Goal: Task Accomplishment & Management: Complete application form

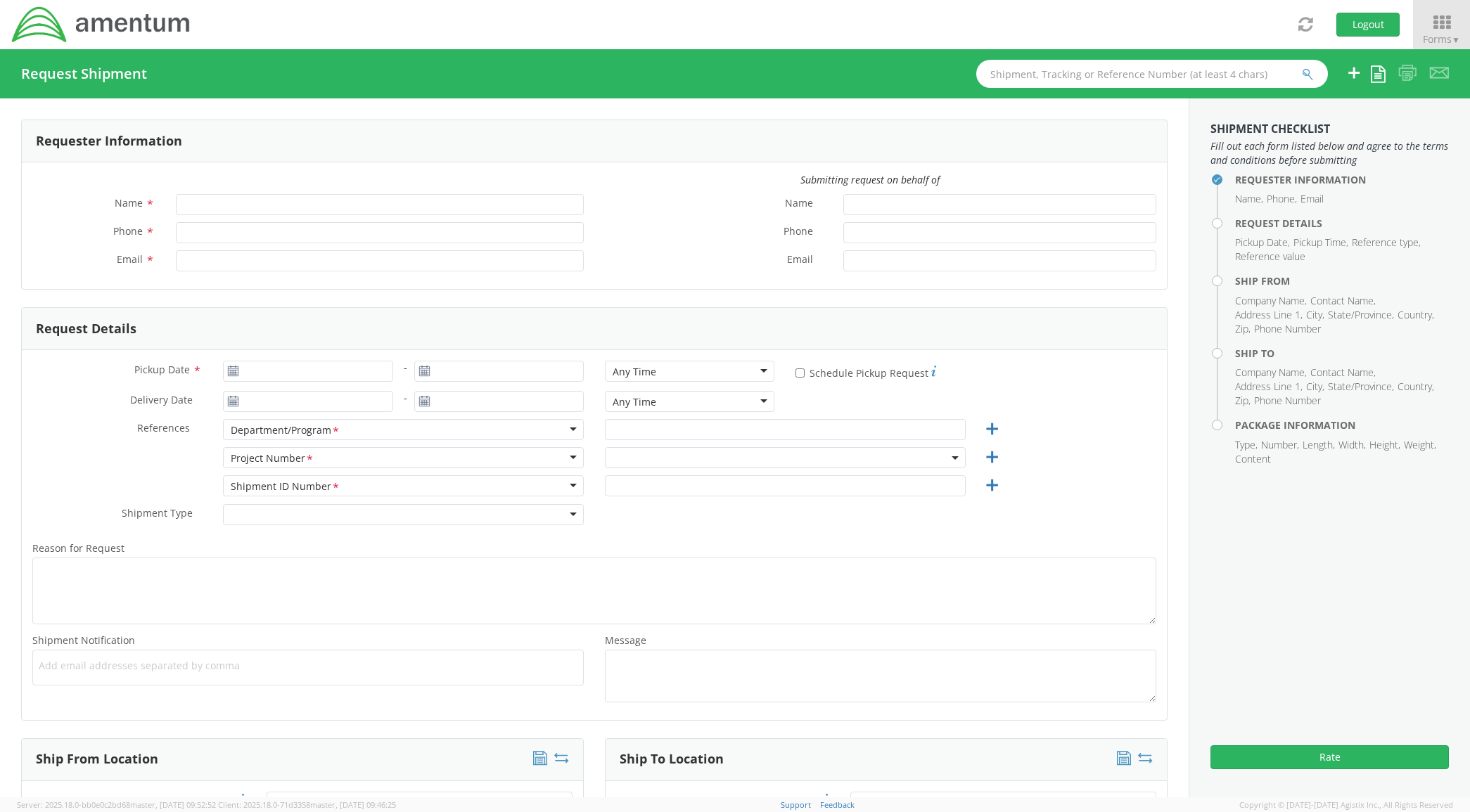
type input "[PERSON_NAME]"
type input "[PHONE_NUMBER]"
type input "[PERSON_NAME][EMAIL_ADDRESS][PERSON_NAME][DOMAIN_NAME]"
click at [337, 368] on input "Pickup Date *" at bounding box center [308, 371] width 170 height 21
type input "[DATE]"
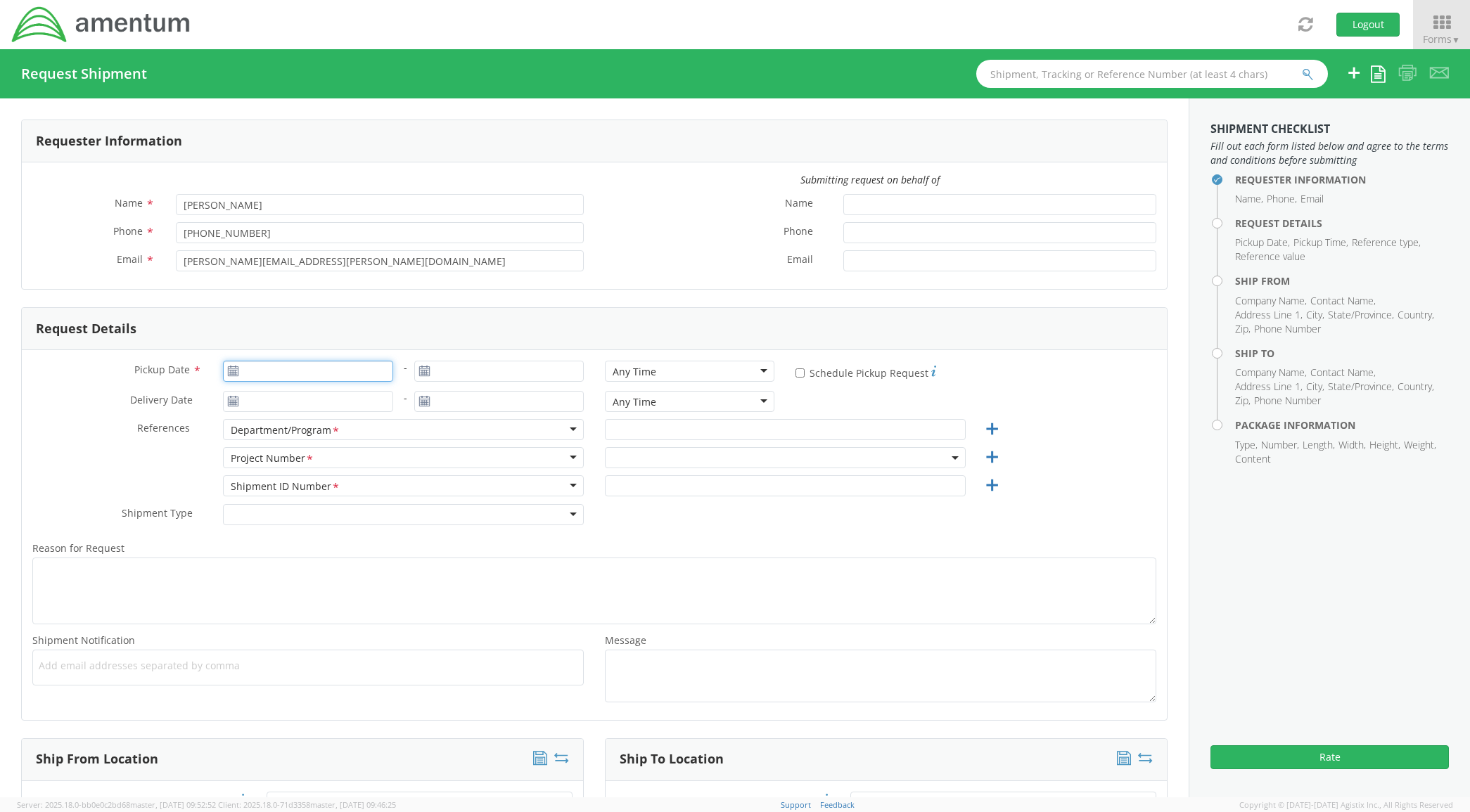
type input "[DATE]"
click at [146, 444] on div "Pickup Date * [DATE] [DATE] Su Mo Tu We Th Fr Sa 31 1 2 3 4 5 6 7 8 9 10 11 12 …" at bounding box center [595, 535] width 1145 height 369
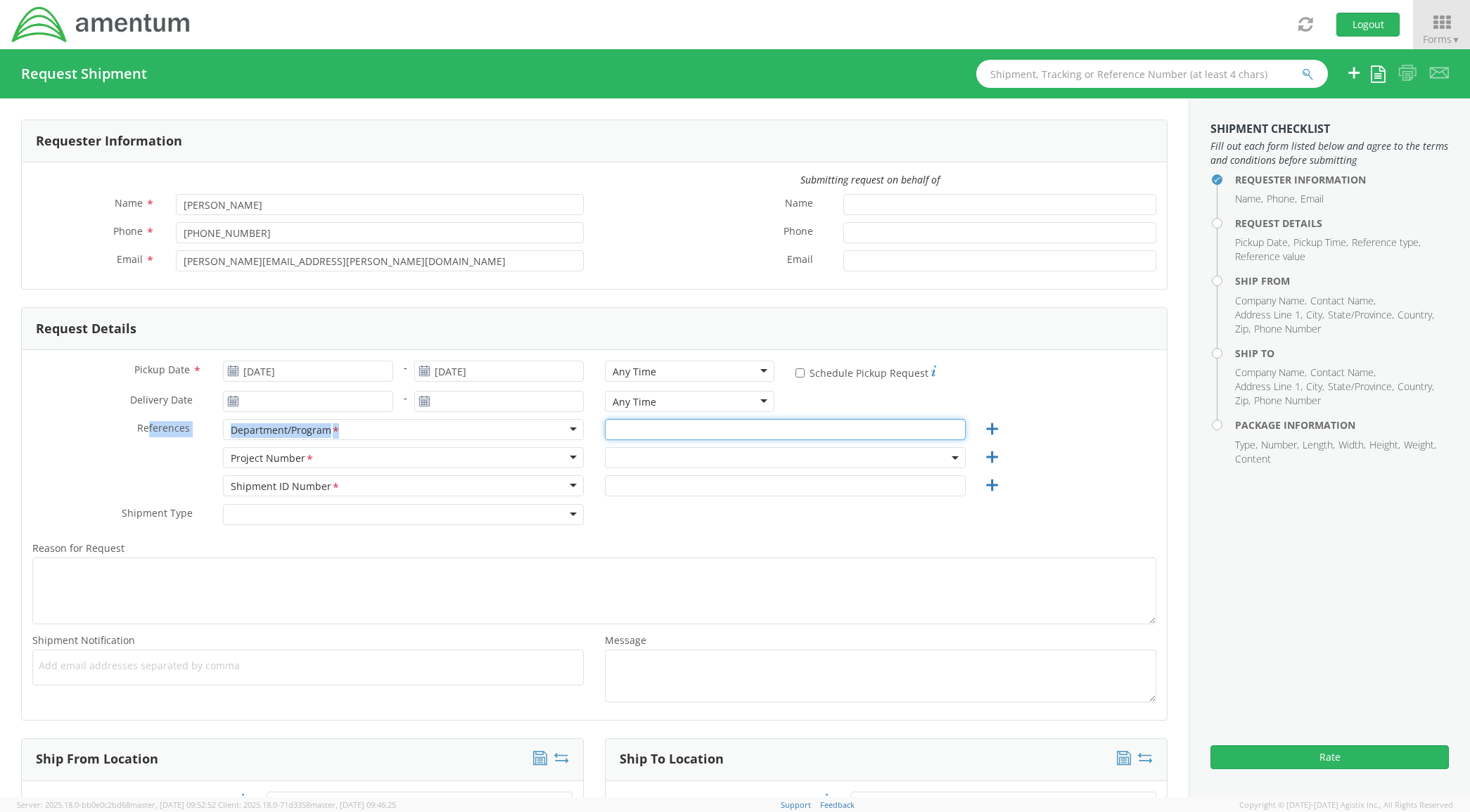
click at [761, 438] on input "text" at bounding box center [785, 429] width 361 height 21
type input "AMENTUM"
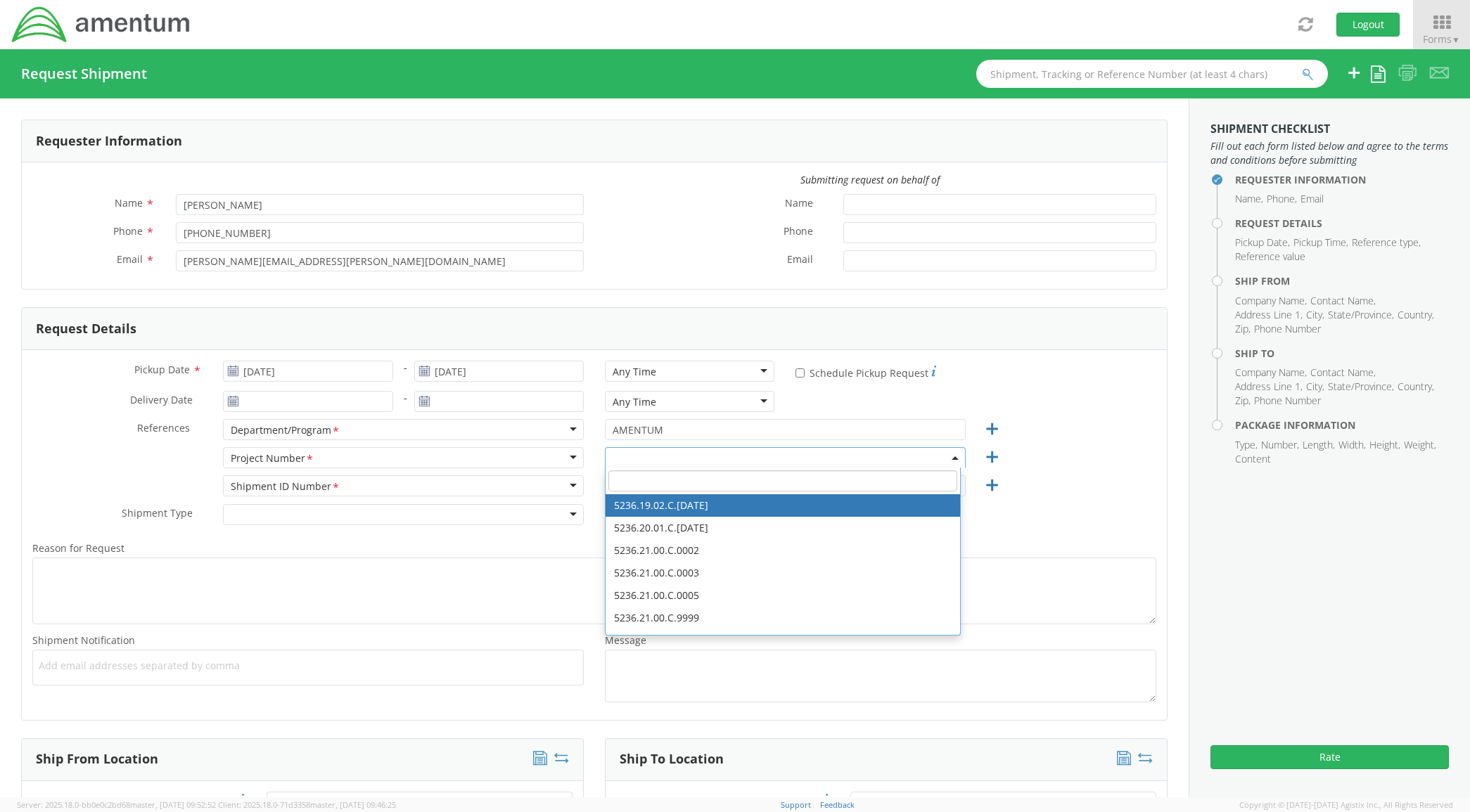
click at [733, 469] on span at bounding box center [783, 481] width 355 height 27
click at [726, 489] on input "search" at bounding box center [783, 480] width 349 height 21
paste input "ADMN.600404.ETHIC"
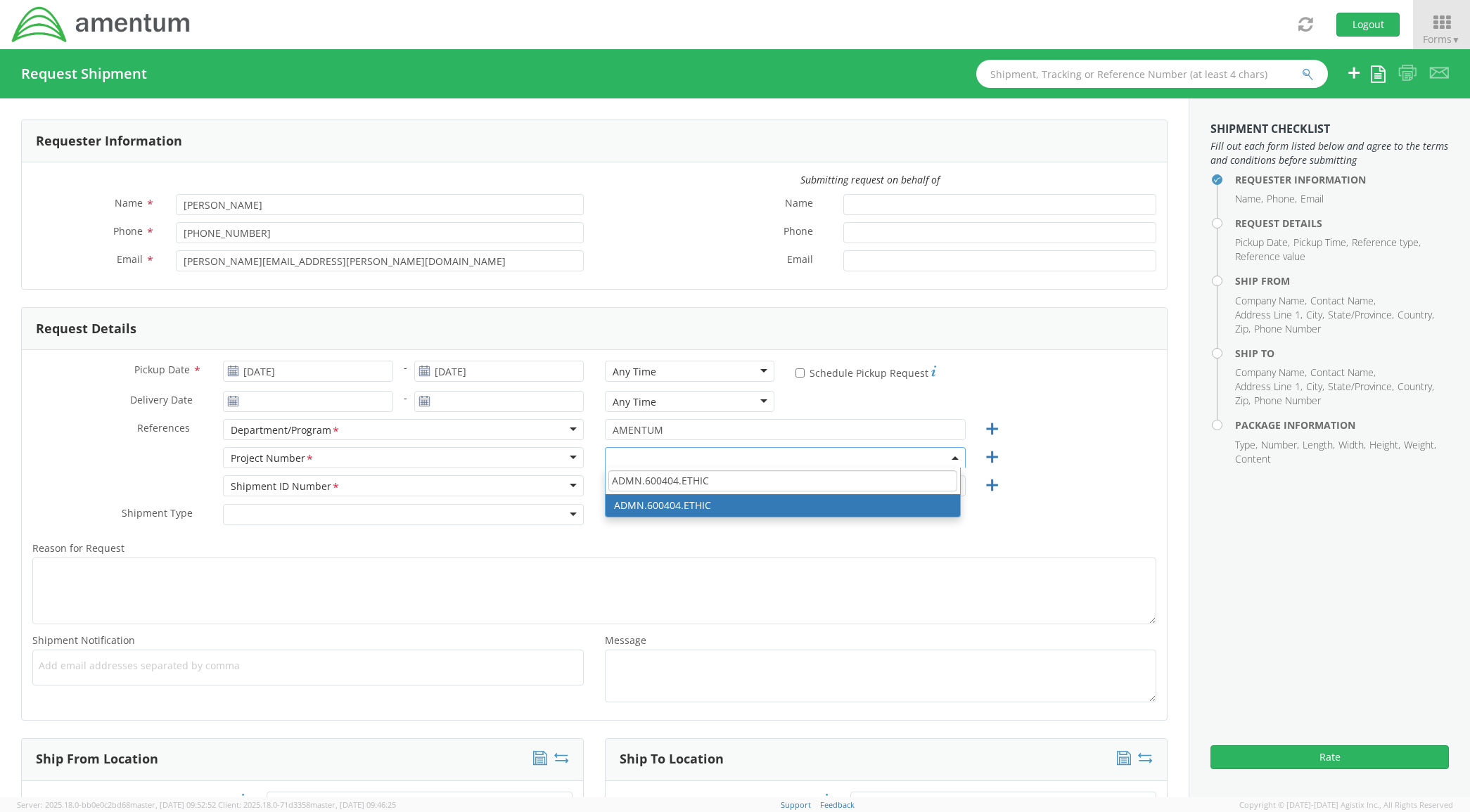
type input "ADMN.600404.ETHIC"
drag, startPoint x: 687, startPoint y: 507, endPoint x: 690, endPoint y: 497, distance: 10.4
select select "ADMN.600404.ETHIC"
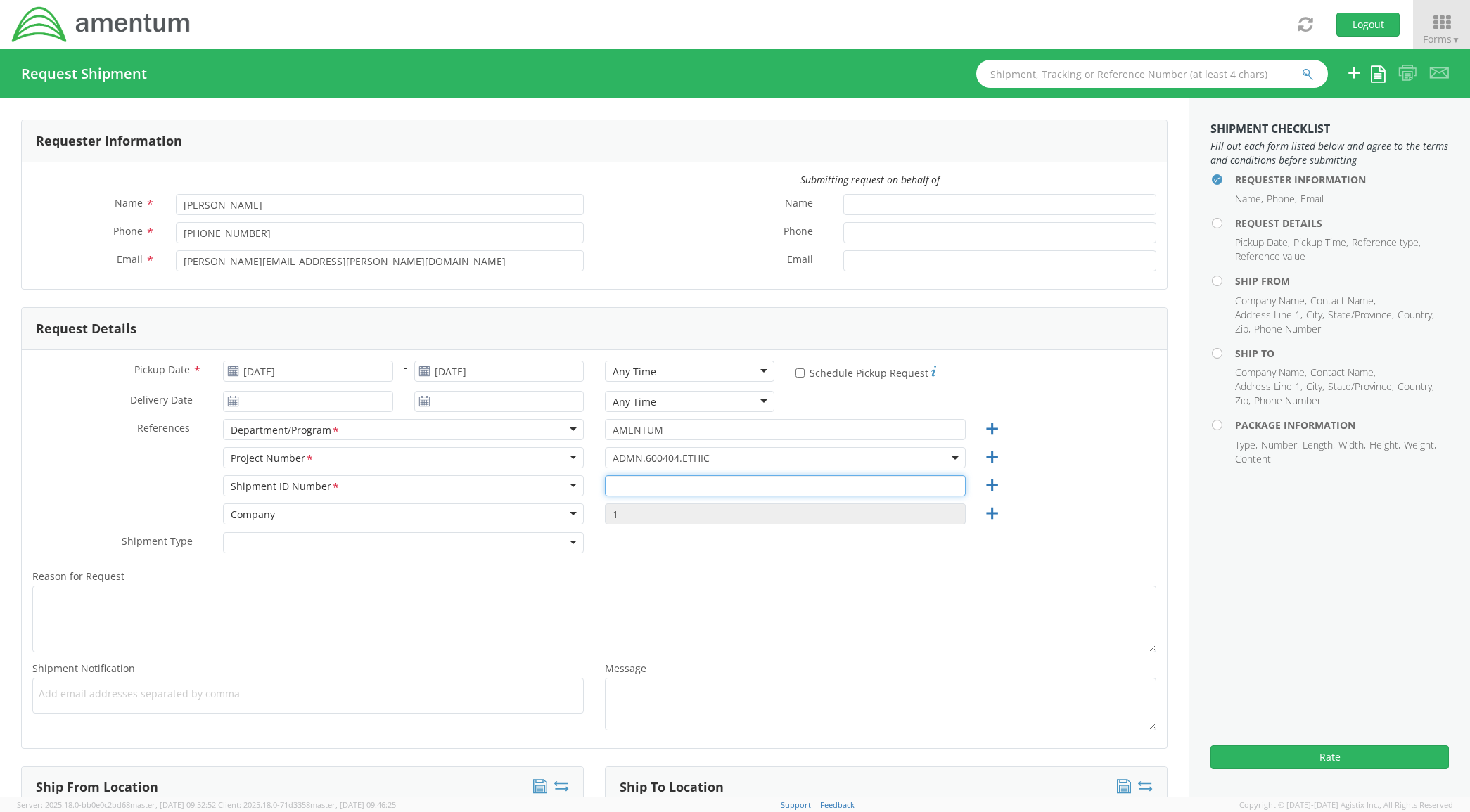
click at [687, 490] on input "text" at bounding box center [785, 486] width 361 height 21
paste input "ADMN.600404.ETHIC"
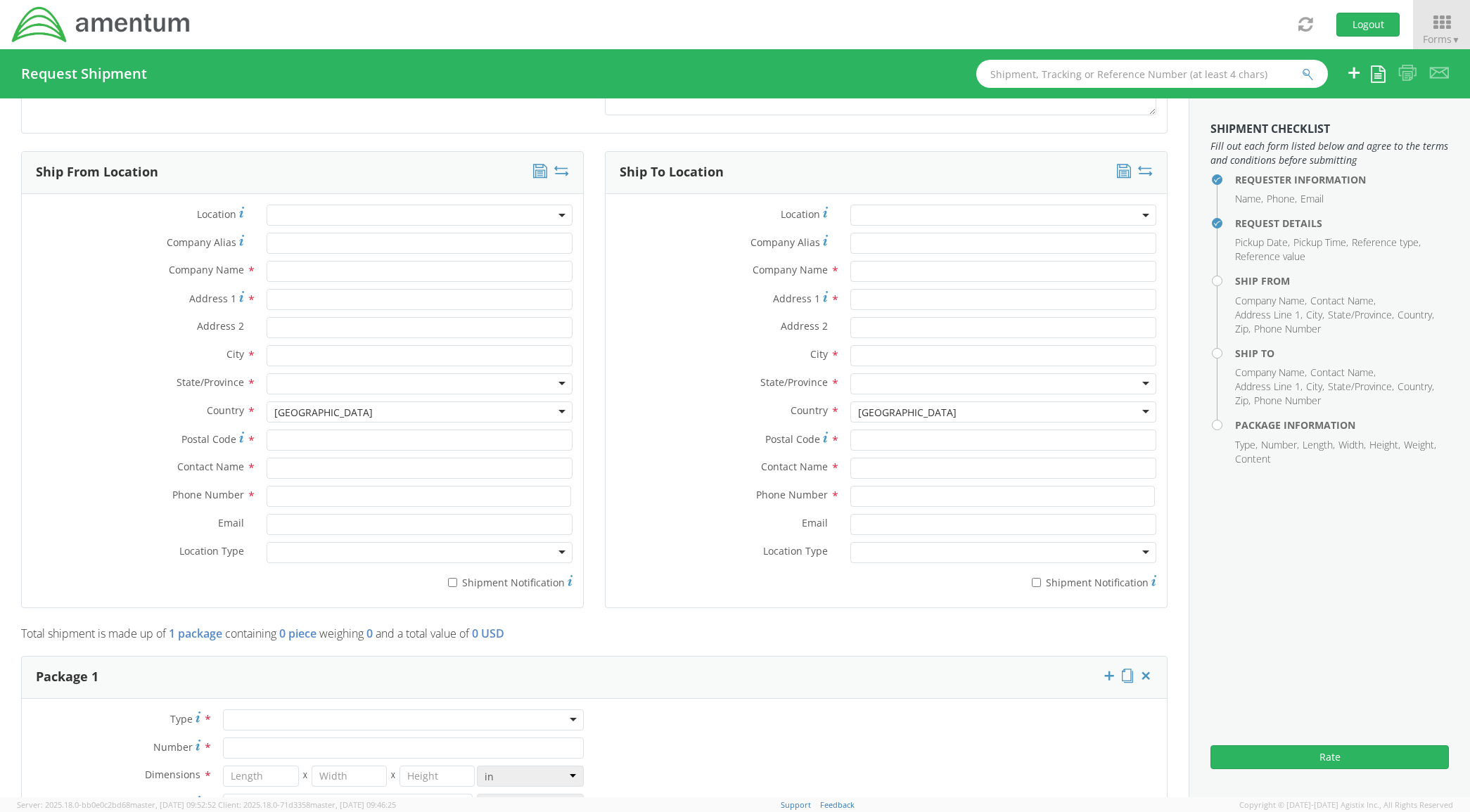
type input "ADMN.600404.ETHIC"
click at [285, 263] on input "text" at bounding box center [420, 271] width 307 height 21
type input "AMENTUM"
type input "[STREET_ADDRESS]"
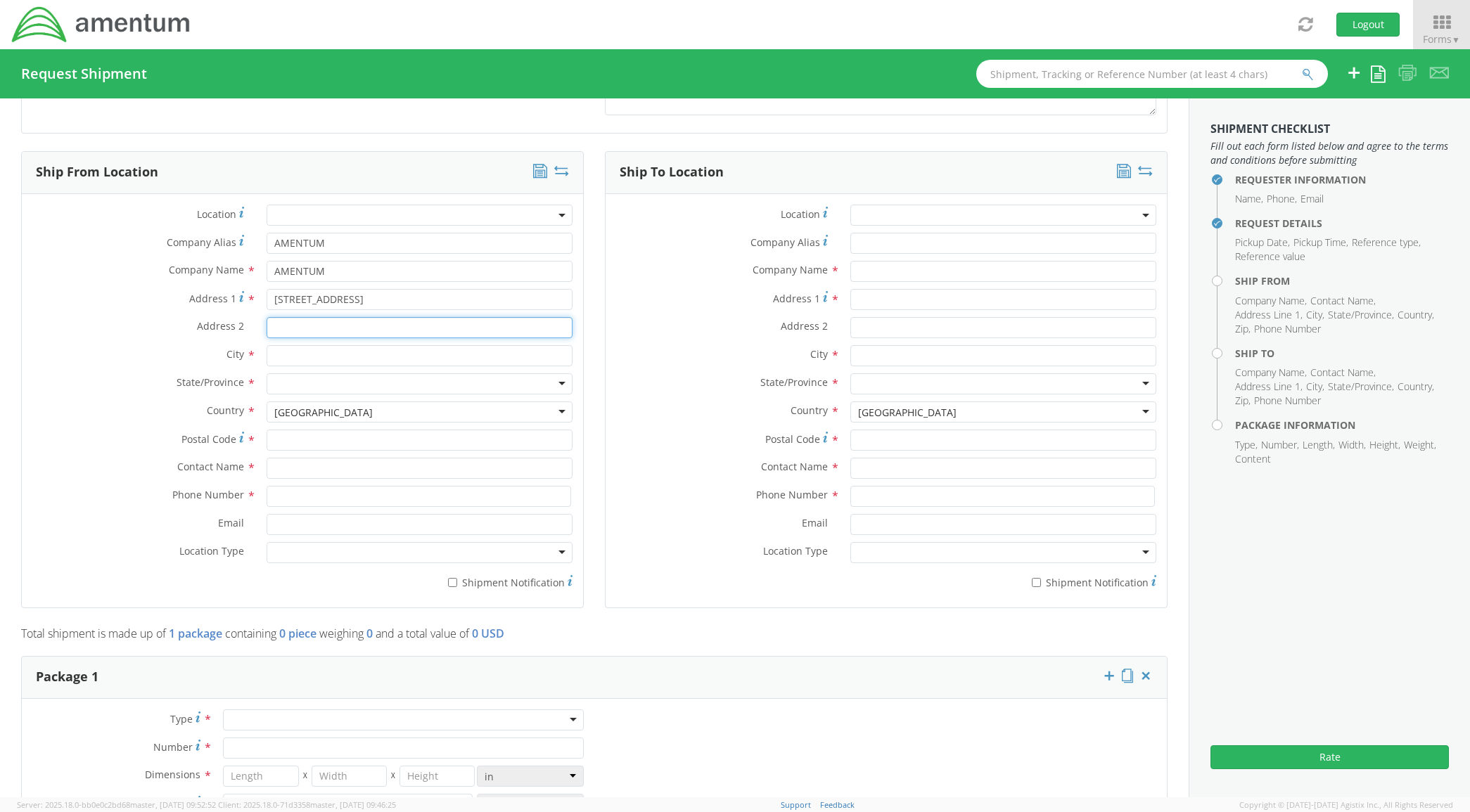
type input "Bldg 1422"
type input "[GEOGRAPHIC_DATA]"
type input "76177"
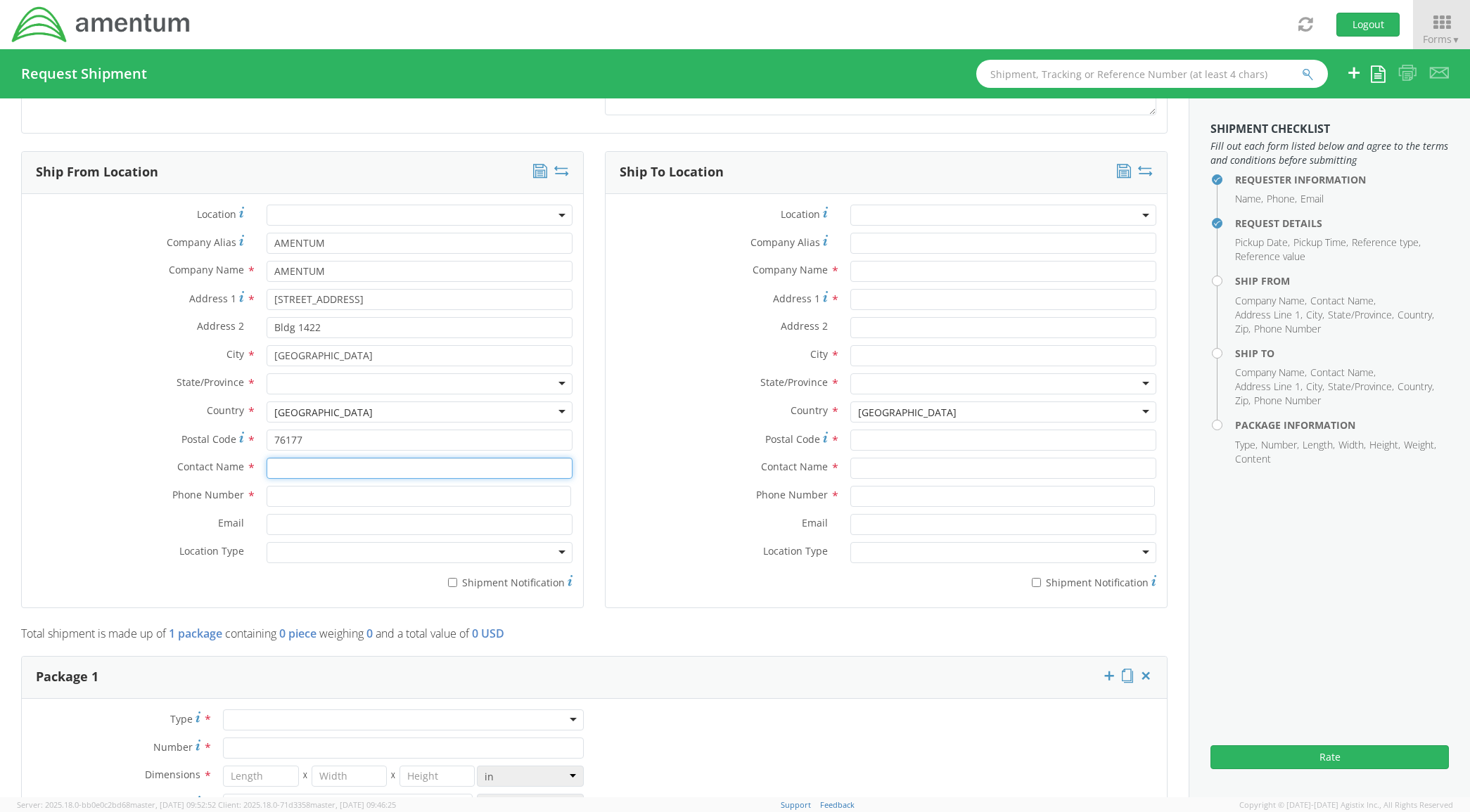
type input "[PERSON_NAME]"
type input "8172241267"
type input "[PERSON_NAME][EMAIL_ADDRESS][PERSON_NAME][DOMAIN_NAME]"
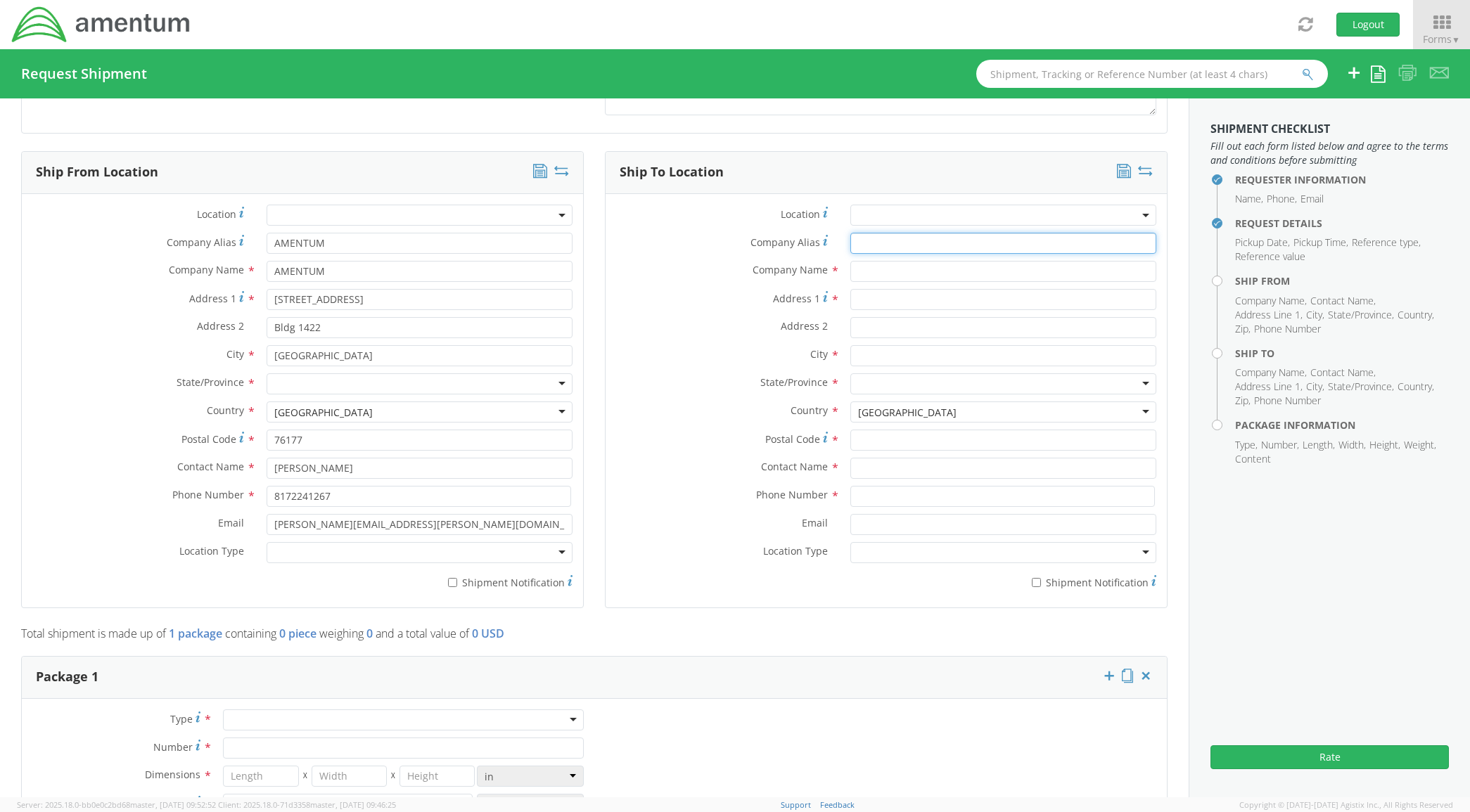
type input "AMENTUM"
type input "[STREET_ADDRESS]"
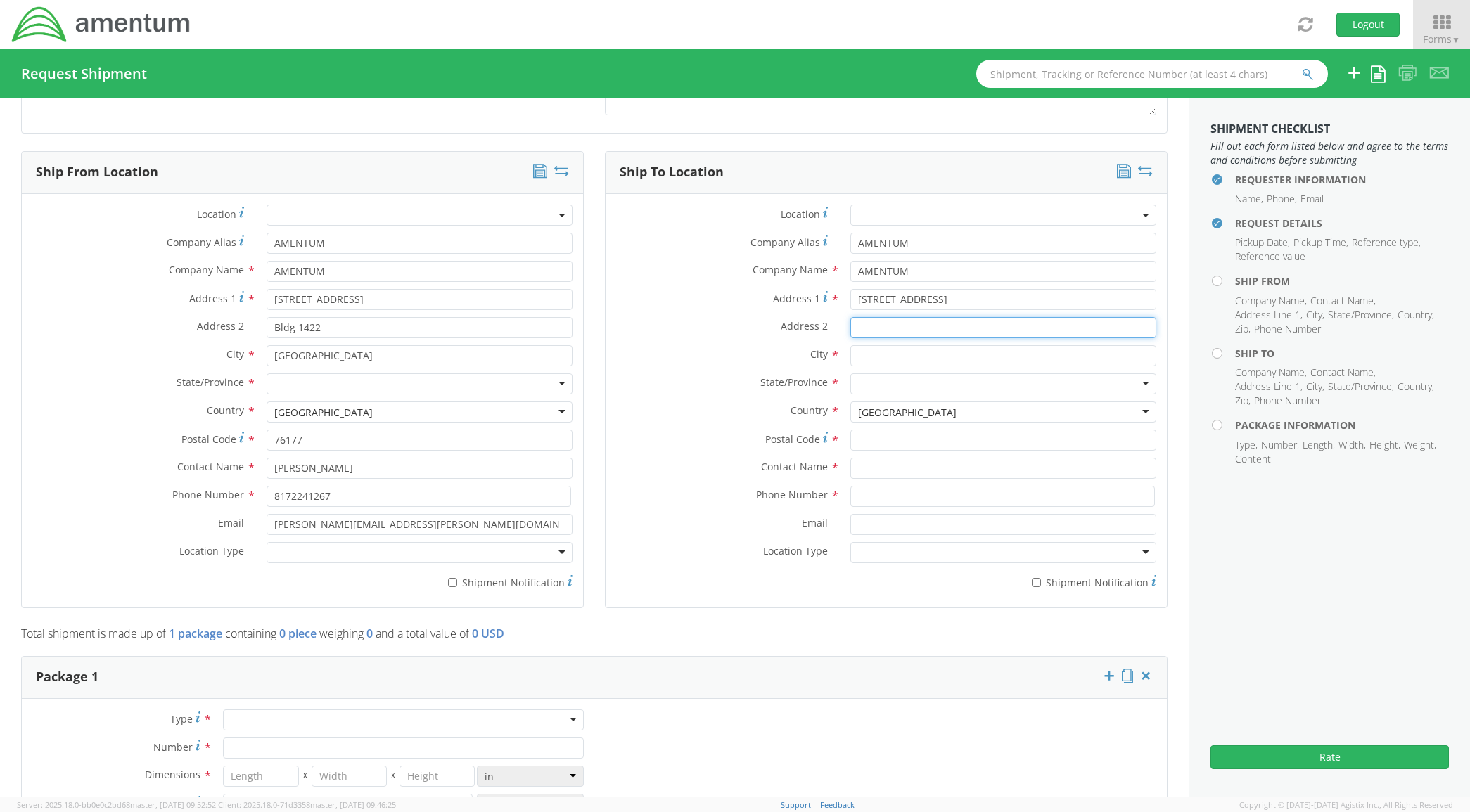
type input "Bldg 1422"
type input "Selfridge ANGB"
type input "48045"
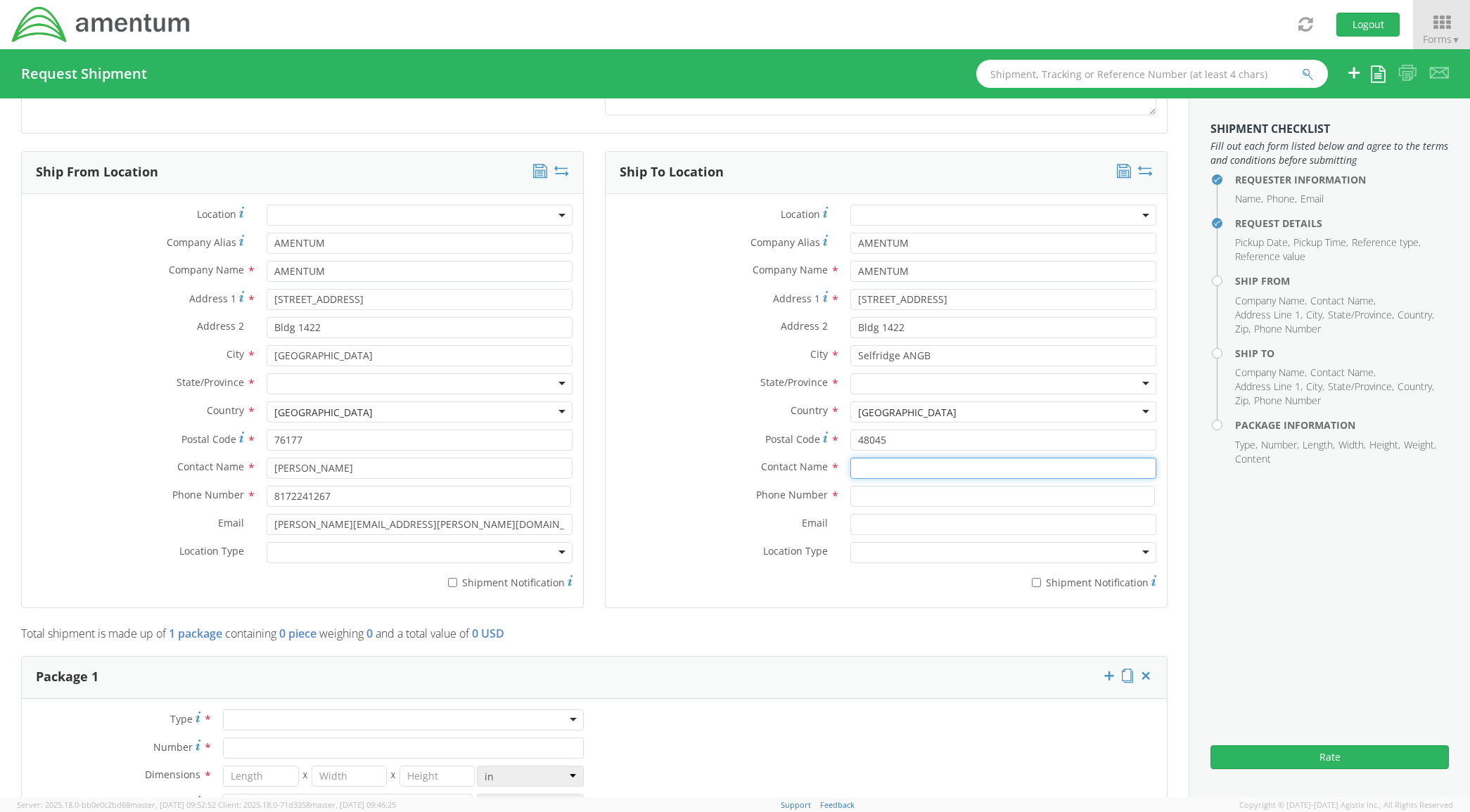
type input "[PERSON_NAME]"
type input "3255139694"
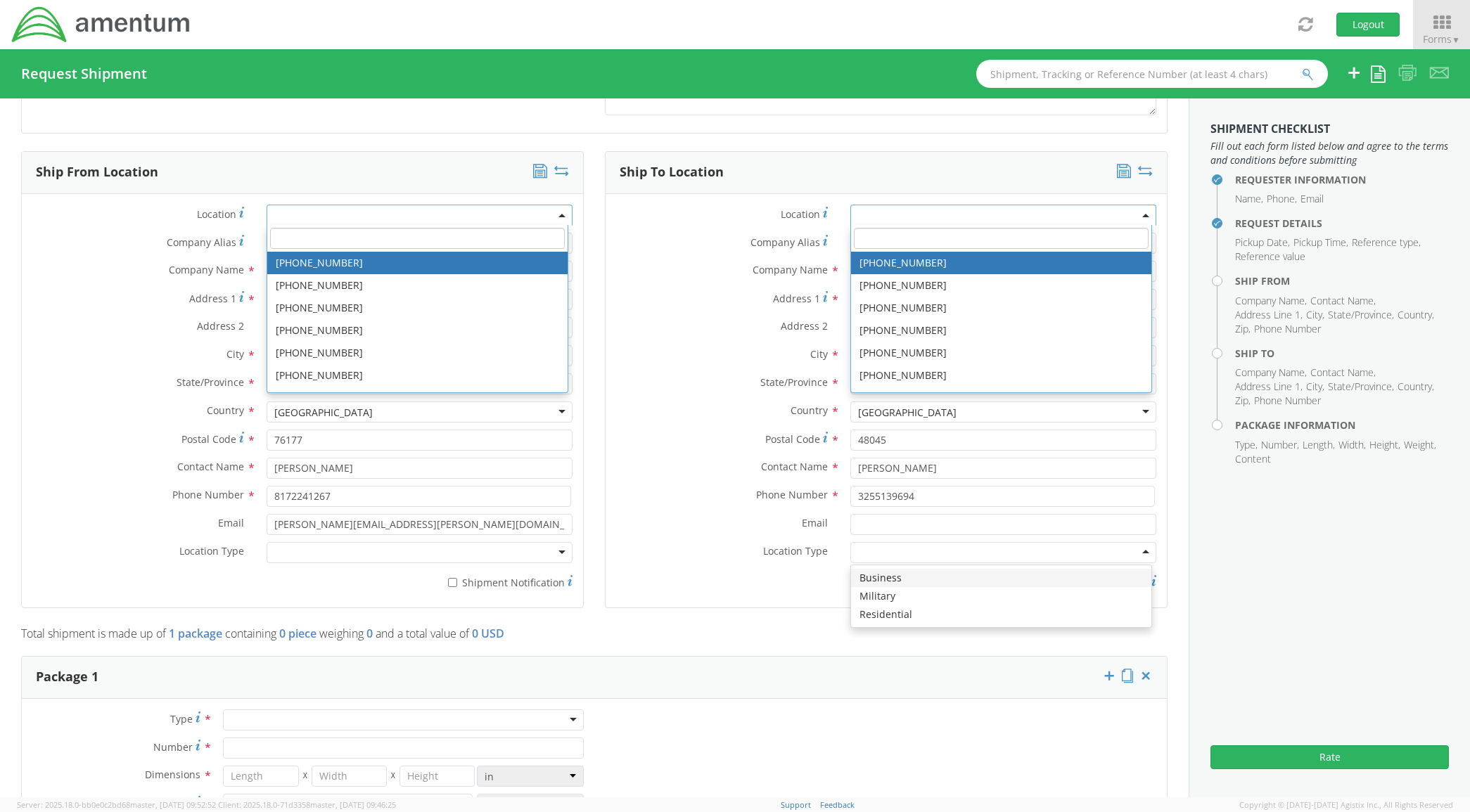
drag, startPoint x: 89, startPoint y: 397, endPoint x: 223, endPoint y: 416, distance: 135.3
click at [91, 397] on div "State/Province * [US_STATE] [US_STATE] [US_STATE] [US_STATE] Armed Forces Ameri…" at bounding box center [303, 388] width 562 height 28
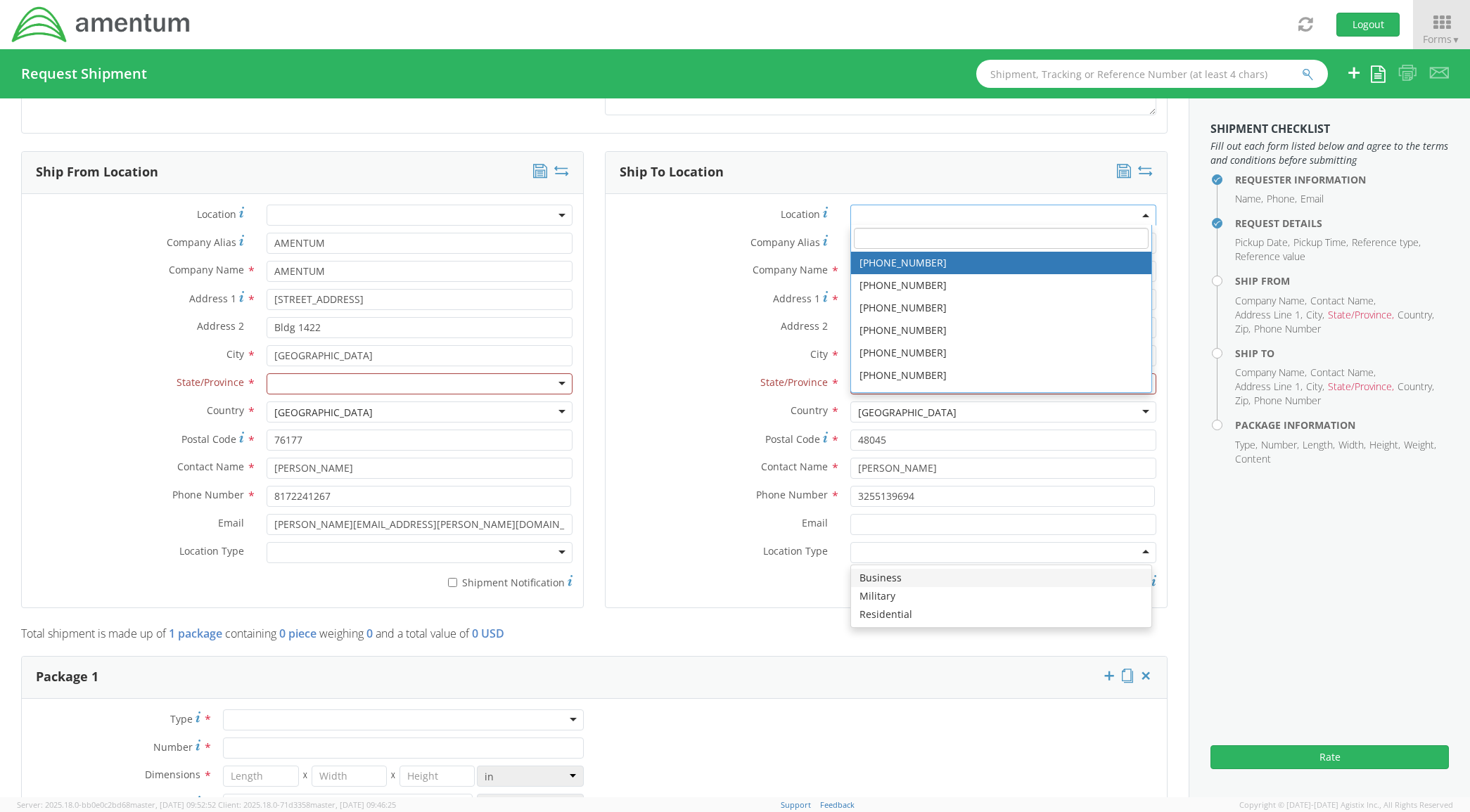
click at [321, 388] on div at bounding box center [420, 384] width 307 height 21
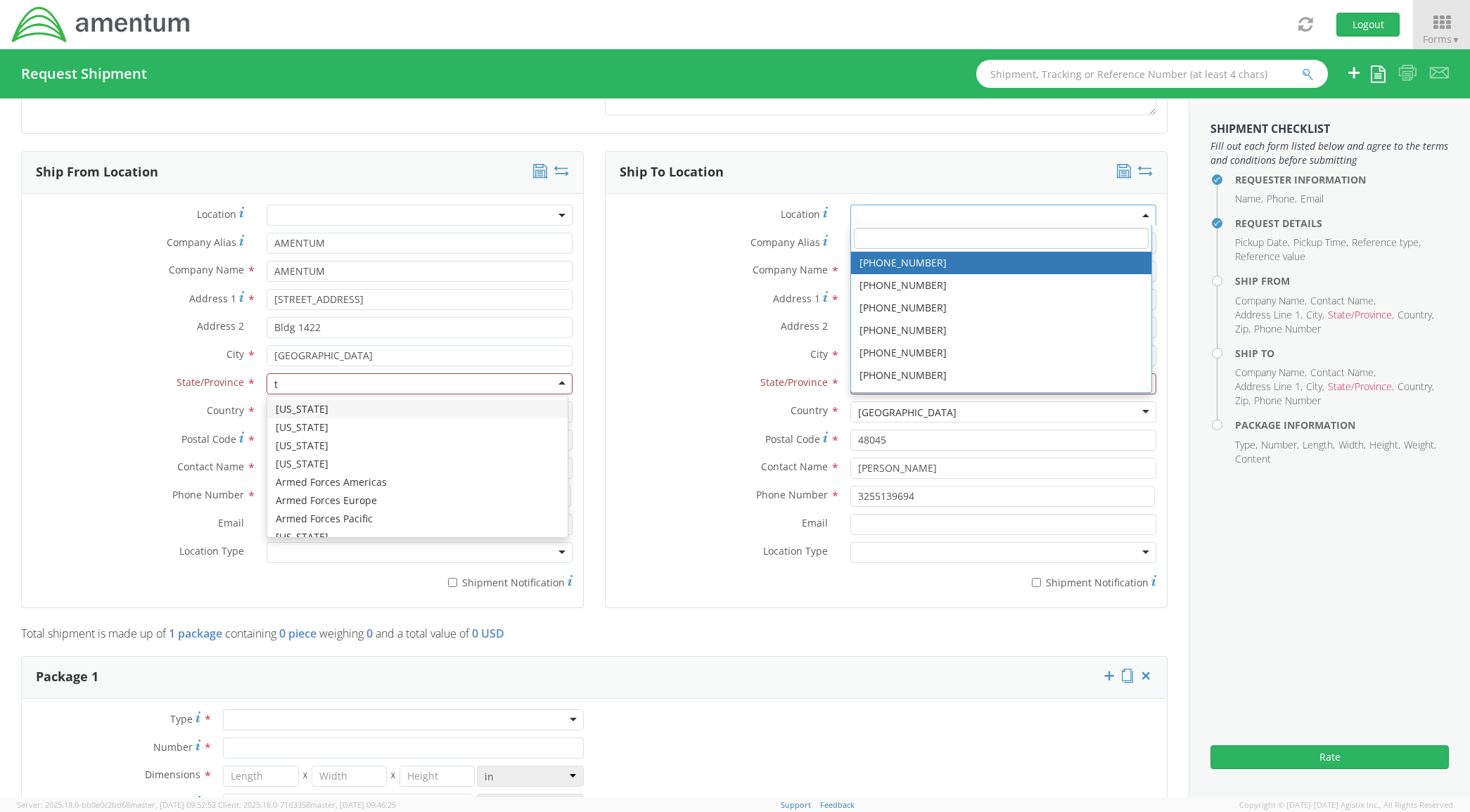
type input "te"
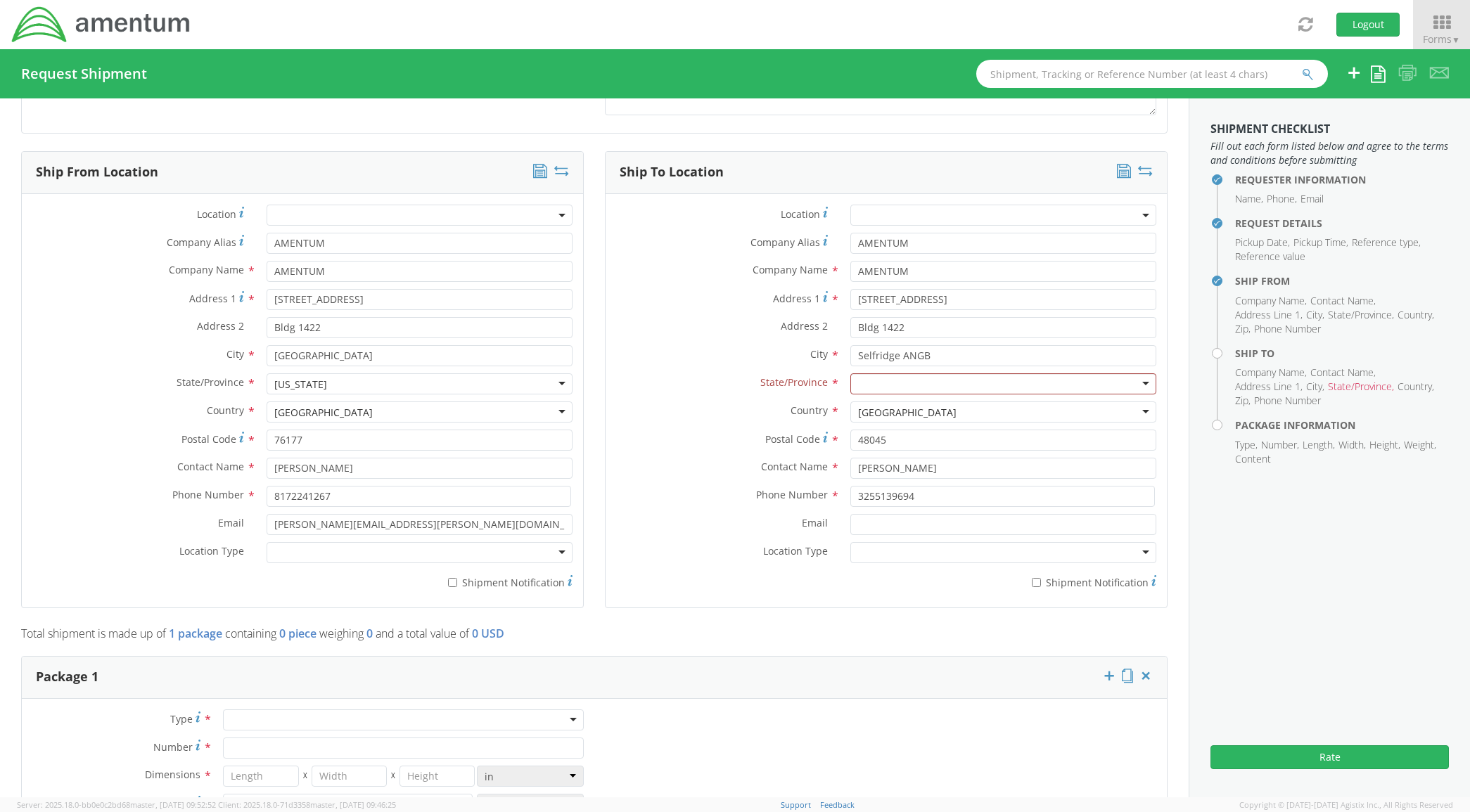
click at [143, 563] on div "Location Type * Business Military Residential" at bounding box center [303, 553] width 562 height 21
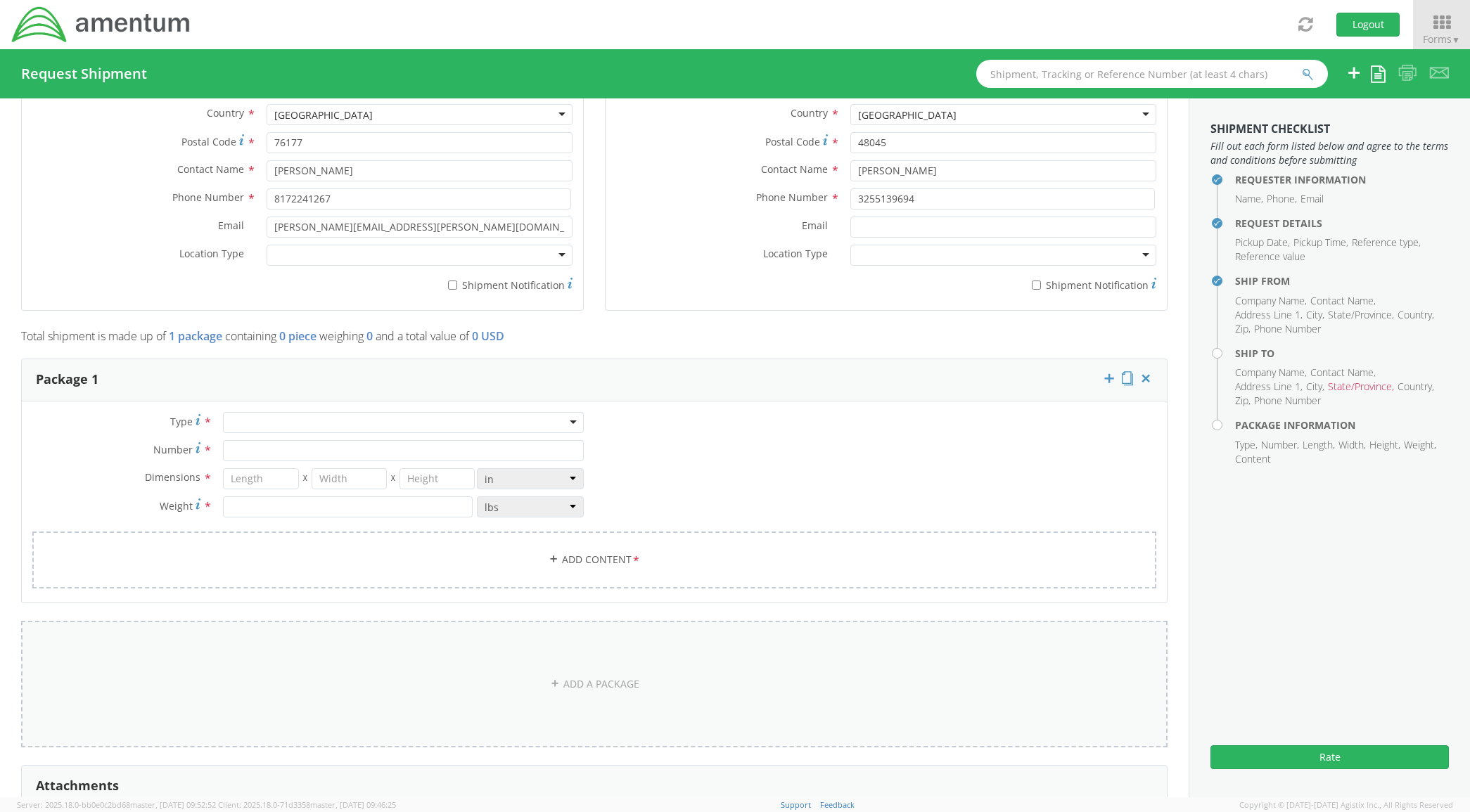
scroll to position [1025, 0]
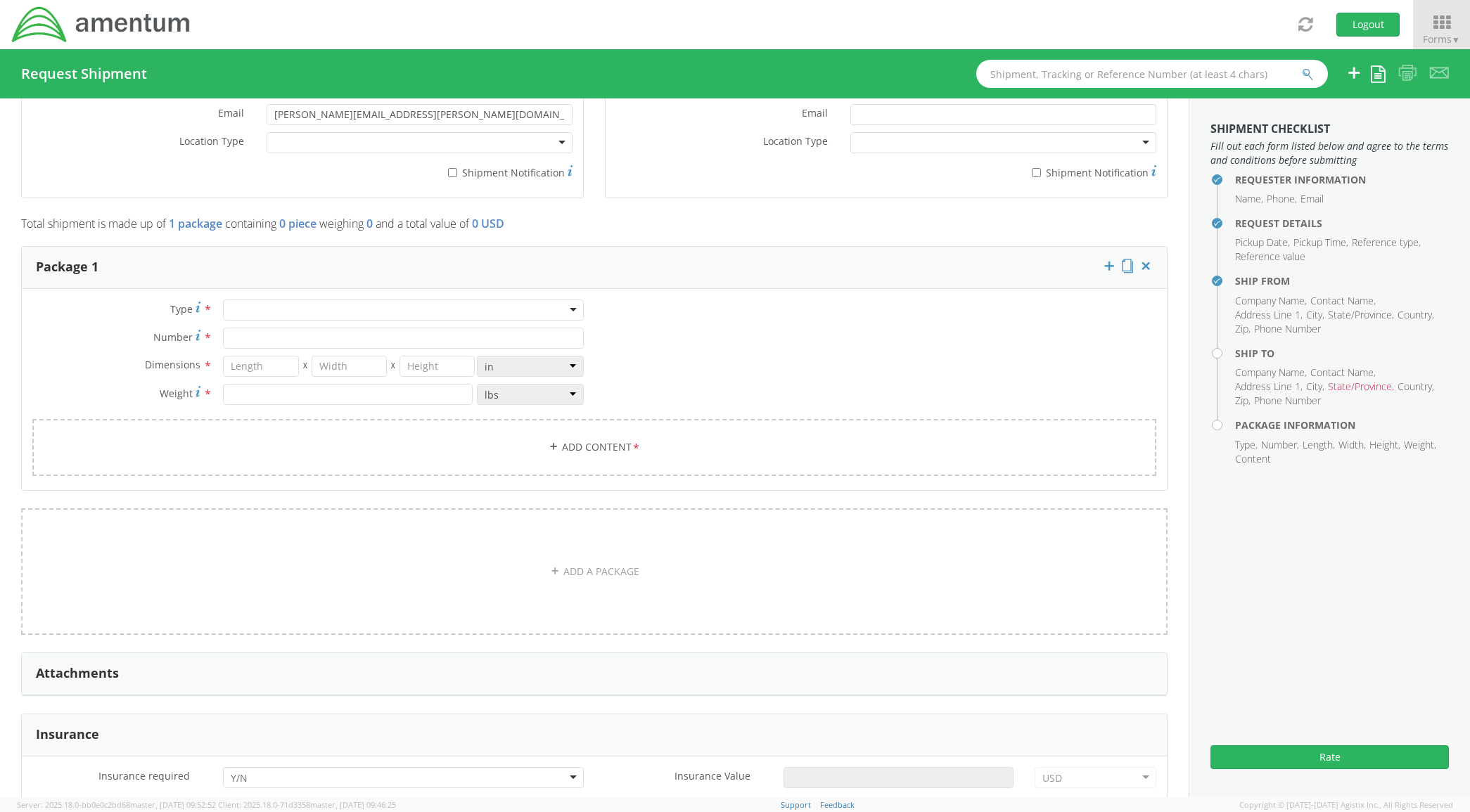
drag, startPoint x: 256, startPoint y: 321, endPoint x: 256, endPoint y: 329, distance: 8.0
click at [256, 321] on div at bounding box center [403, 310] width 361 height 21
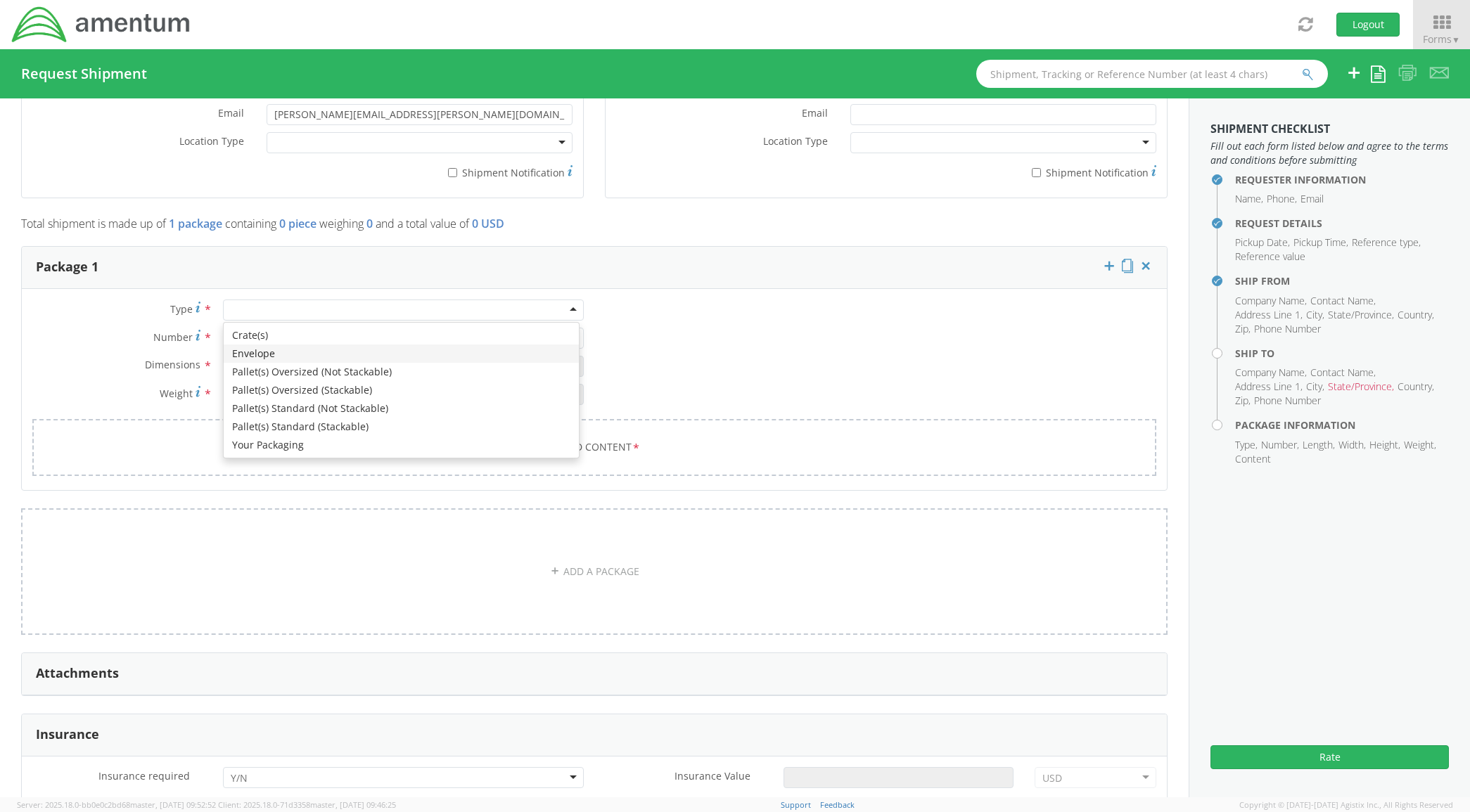
type input "1"
type input "9.5"
type input "12.5"
type input "0.25"
type input "1"
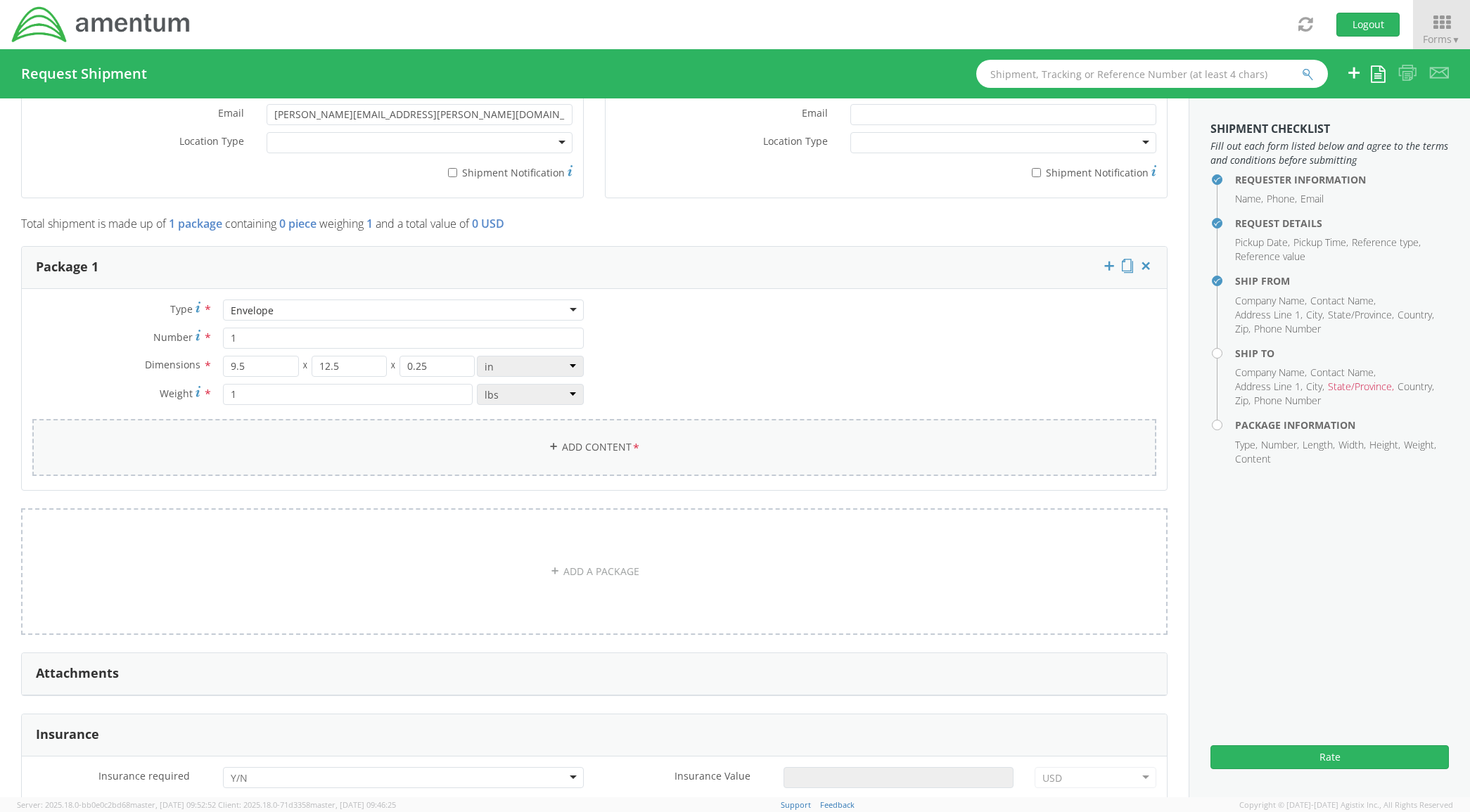
click at [385, 457] on link "Add Content *" at bounding box center [594, 447] width 1124 height 57
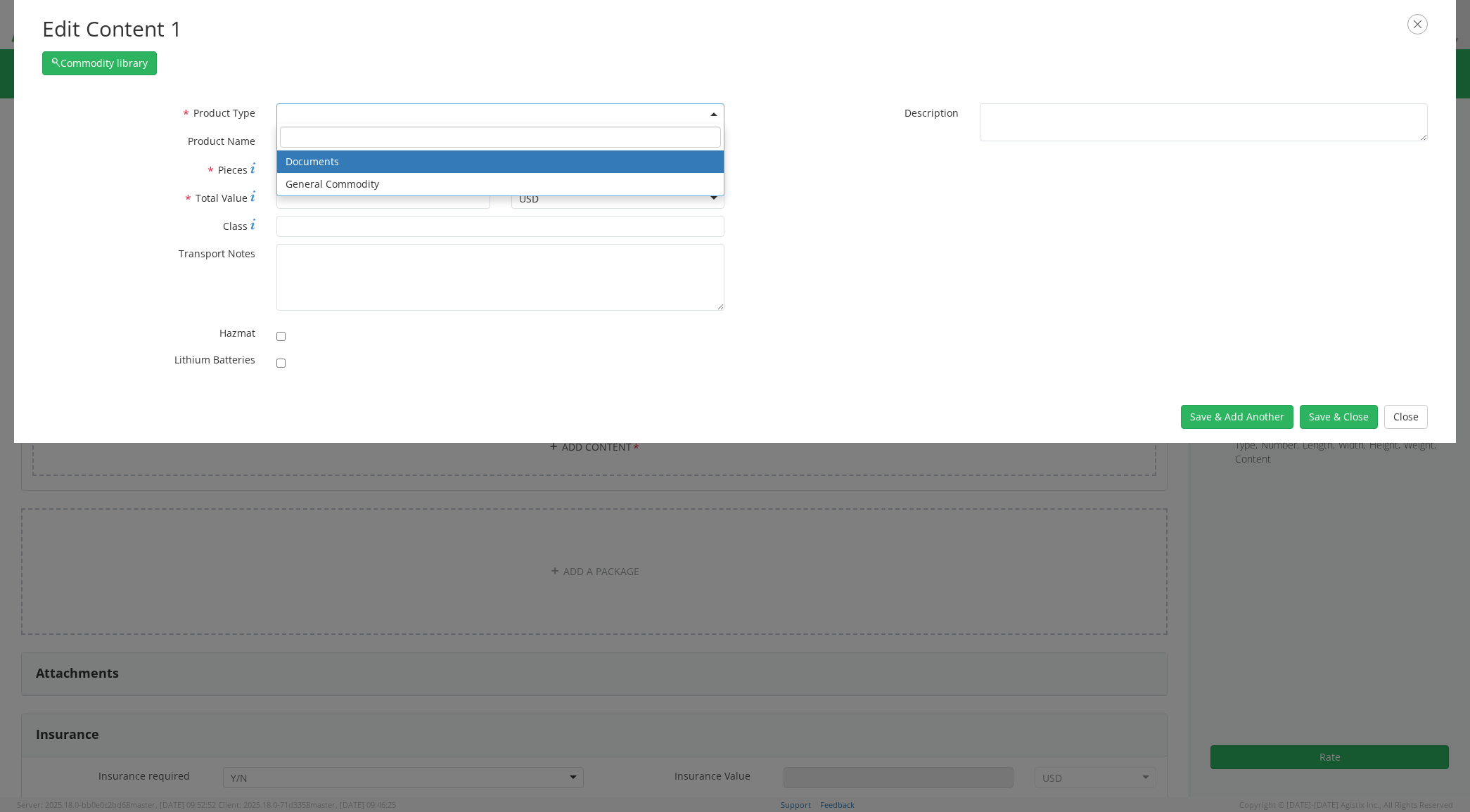
click at [424, 115] on span at bounding box center [501, 113] width 448 height 21
select select "DOCUMENT"
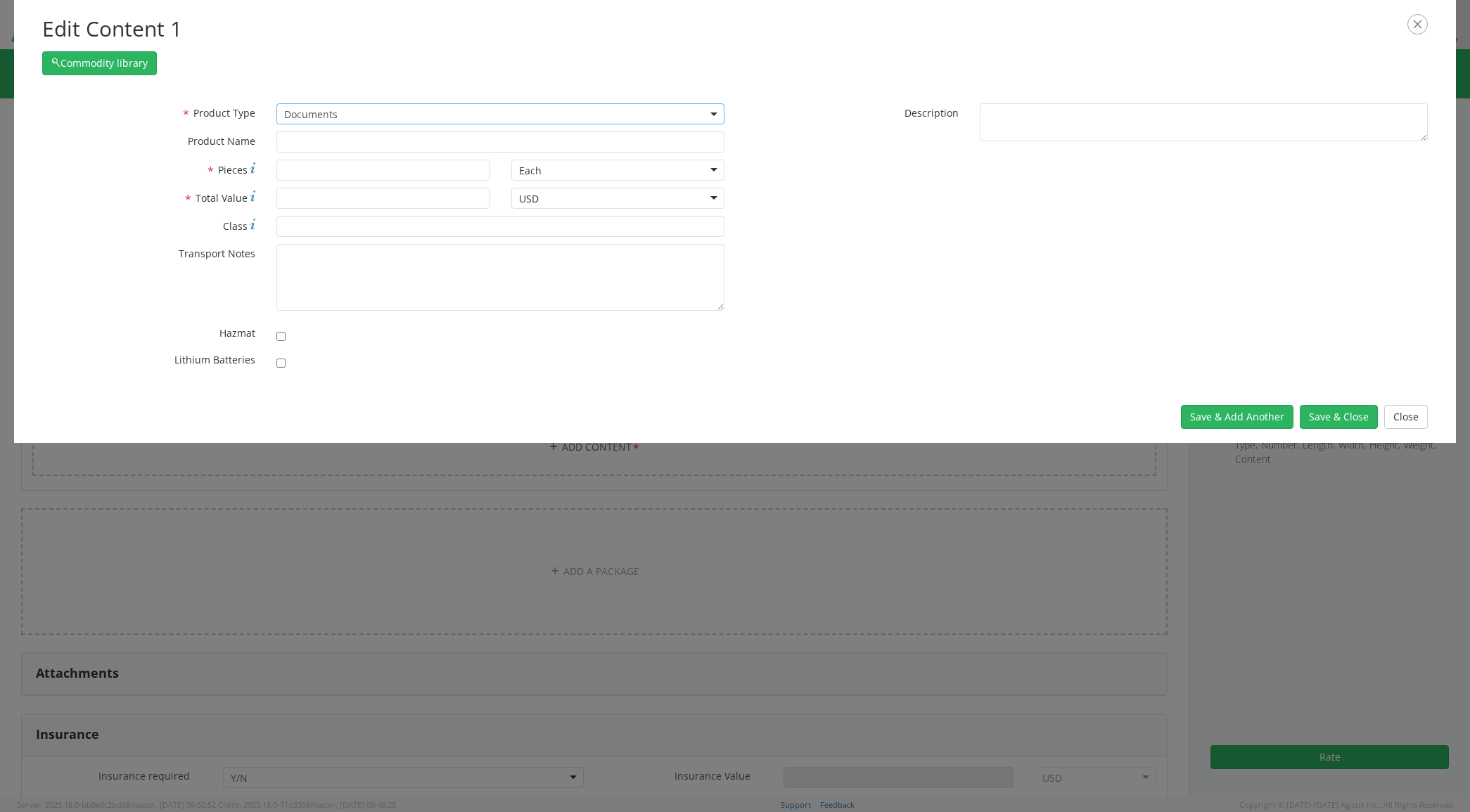
type input "Documents"
type input "1"
type textarea "Documents"
drag, startPoint x: 1330, startPoint y: 417, endPoint x: 1323, endPoint y: 419, distance: 7.3
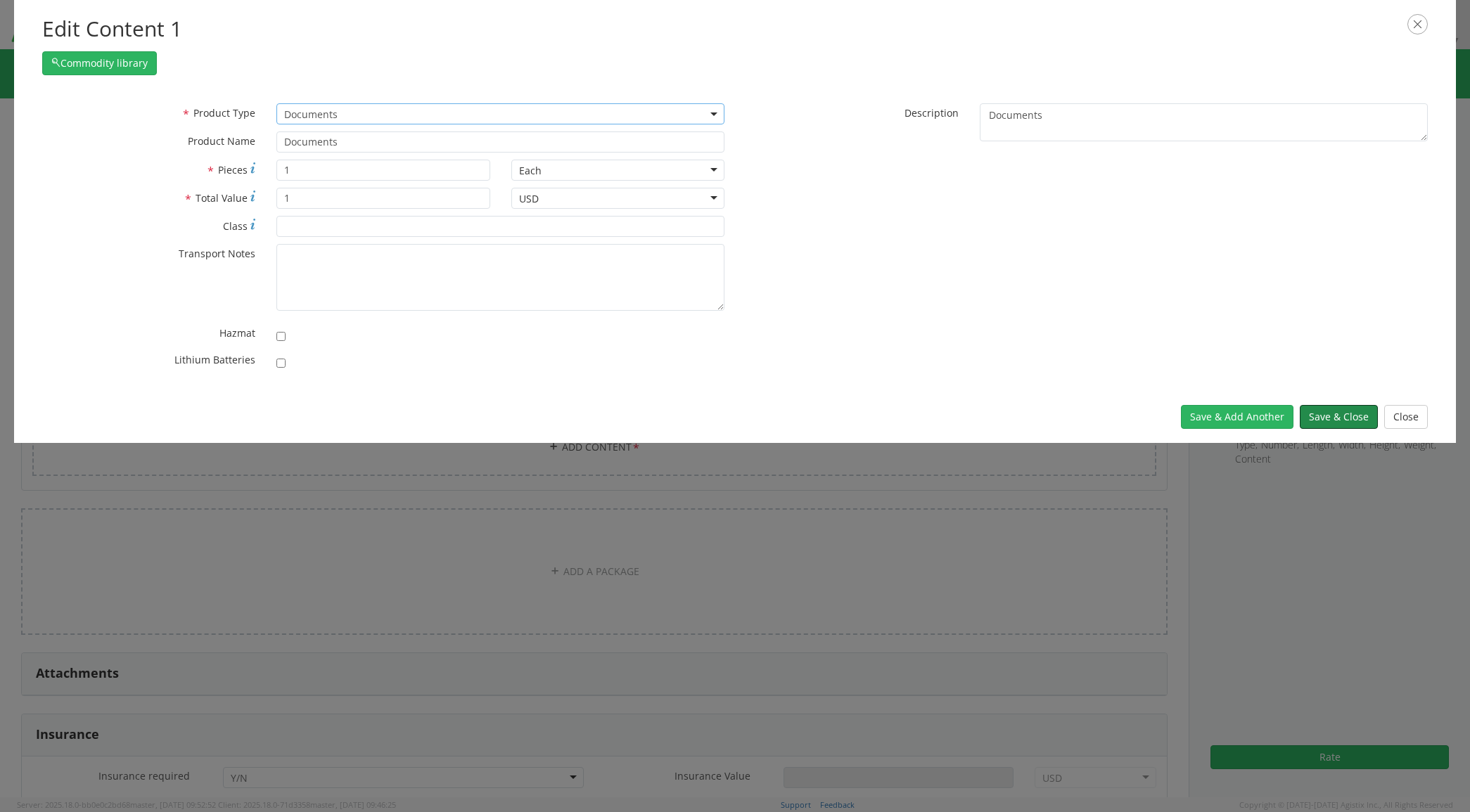
click at [1331, 417] on button "Save & Close" at bounding box center [1339, 417] width 78 height 24
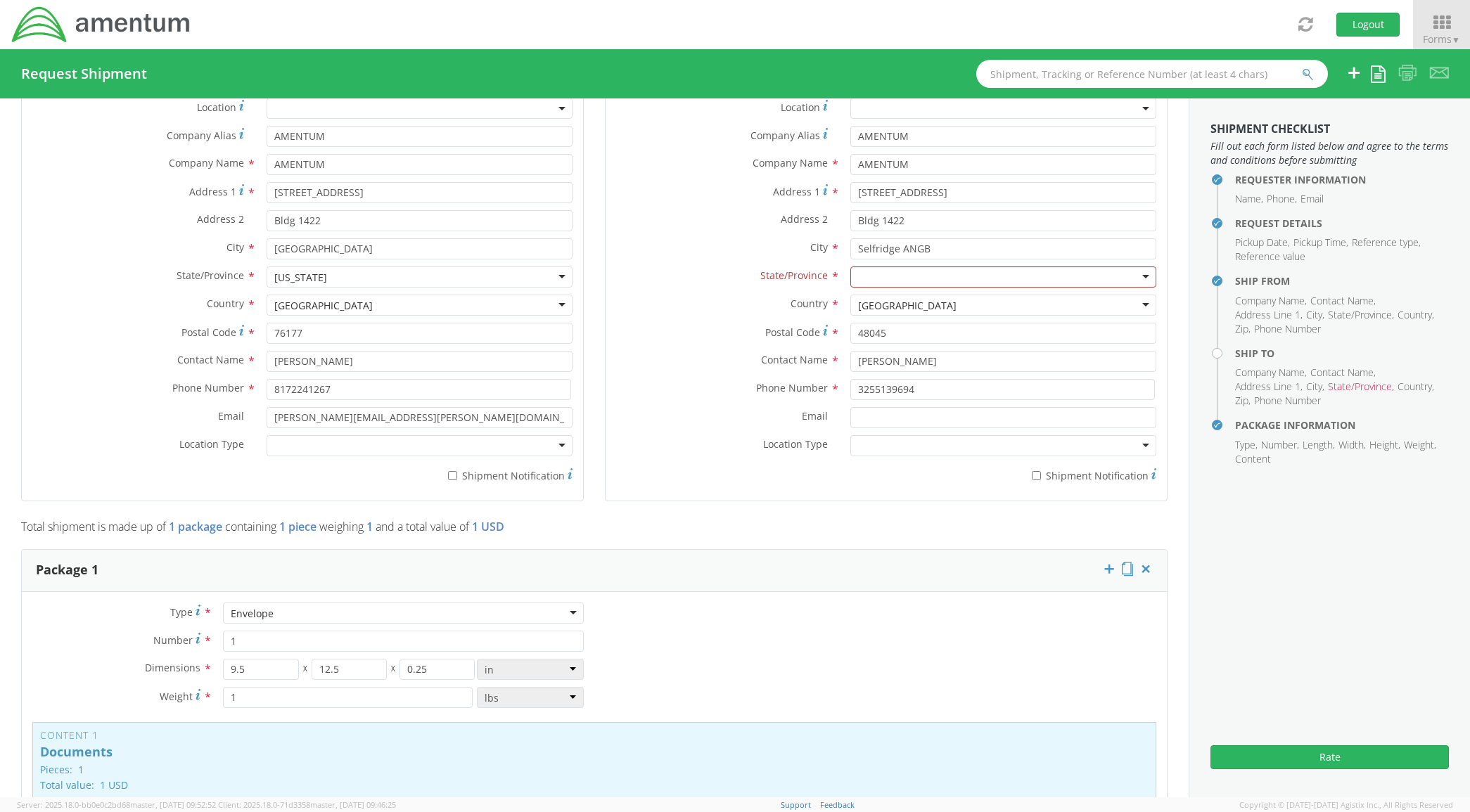
scroll to position [615, 0]
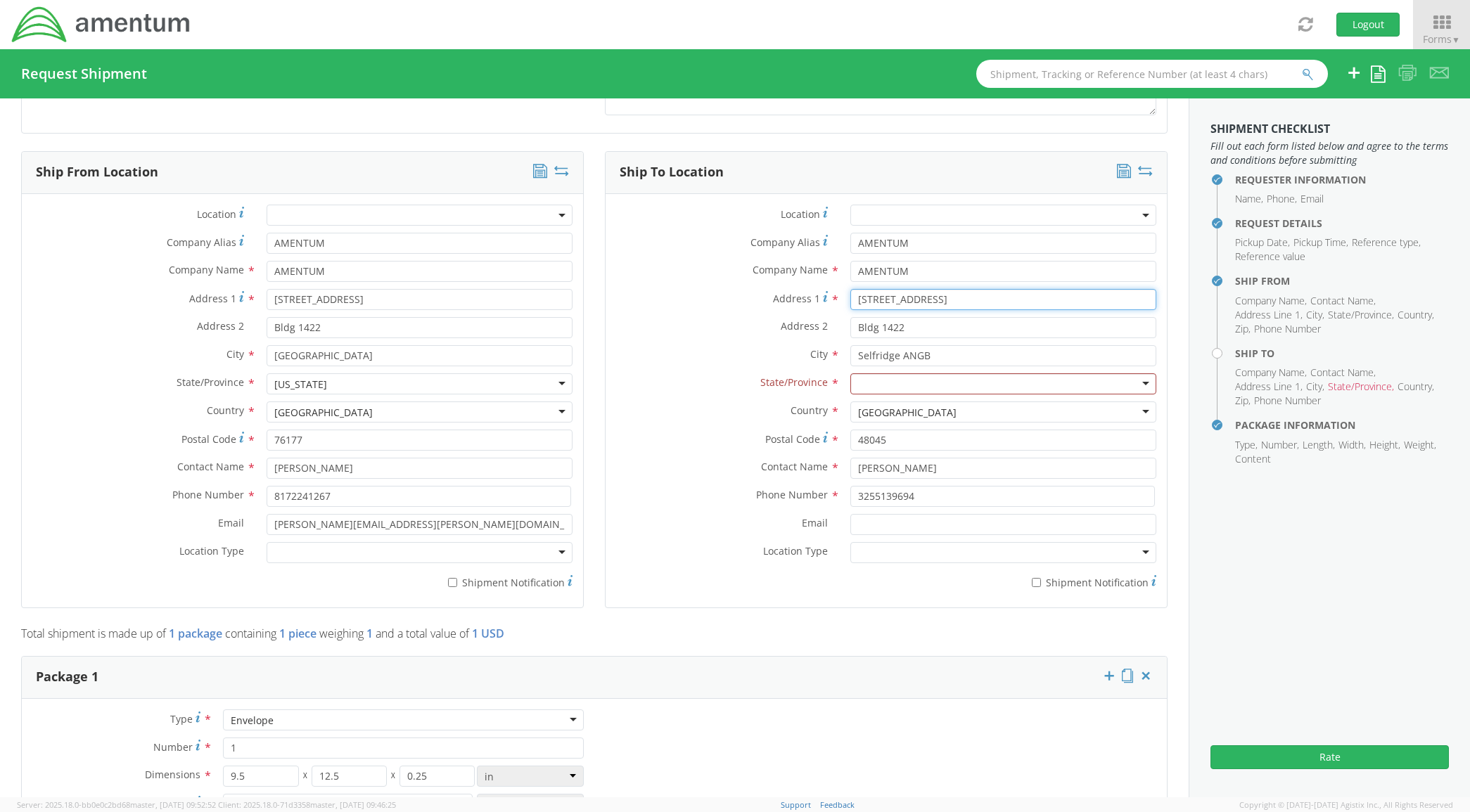
drag, startPoint x: 797, startPoint y: 287, endPoint x: 705, endPoint y: 279, distance: 92.3
click at [711, 282] on div "Location * Company Alias * AMENTUM Company Name * AMENTUM searching... Address …" at bounding box center [886, 400] width 562 height 392
type input "[STREET_ADDRESS]"
type input "Garland"
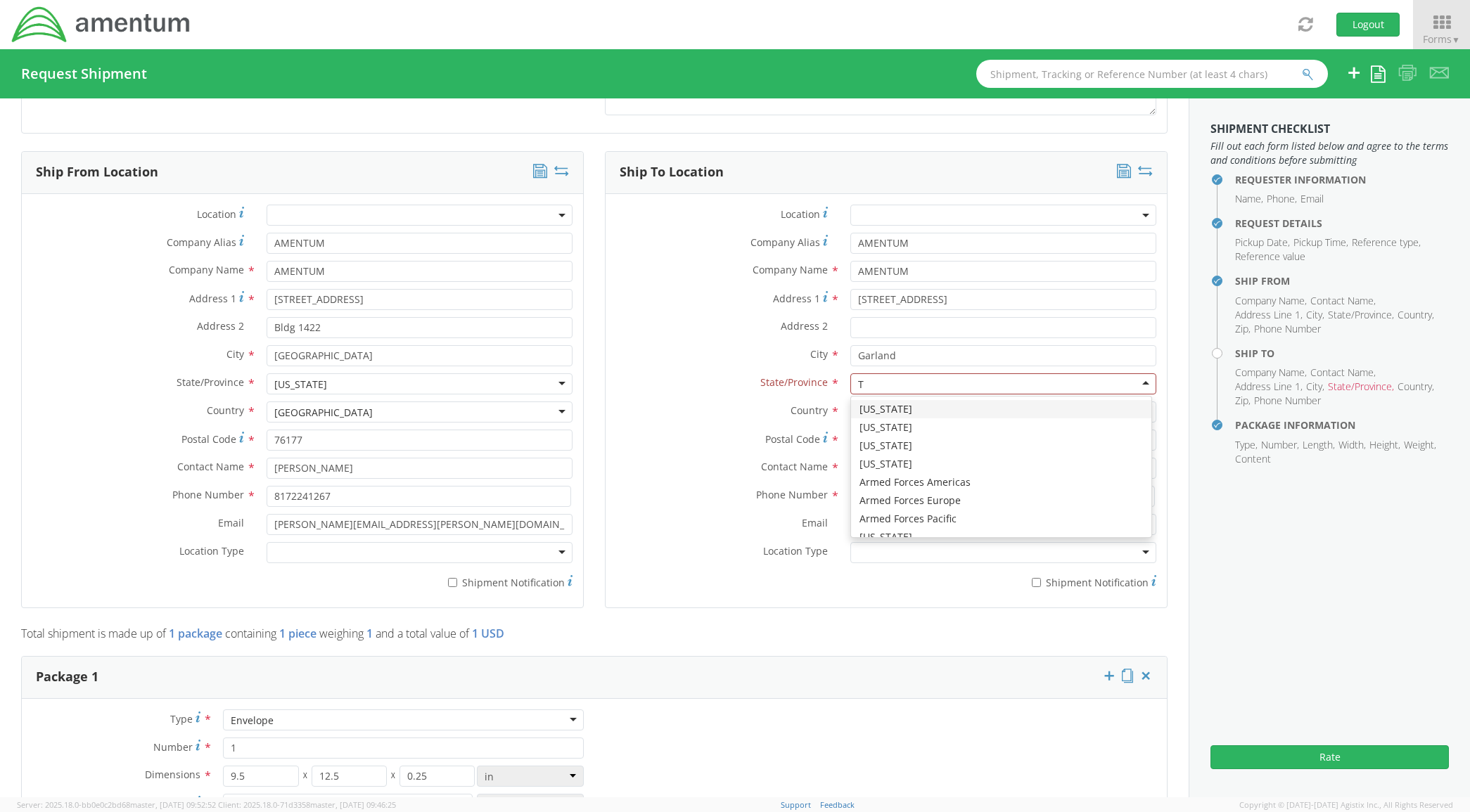
type input "Te"
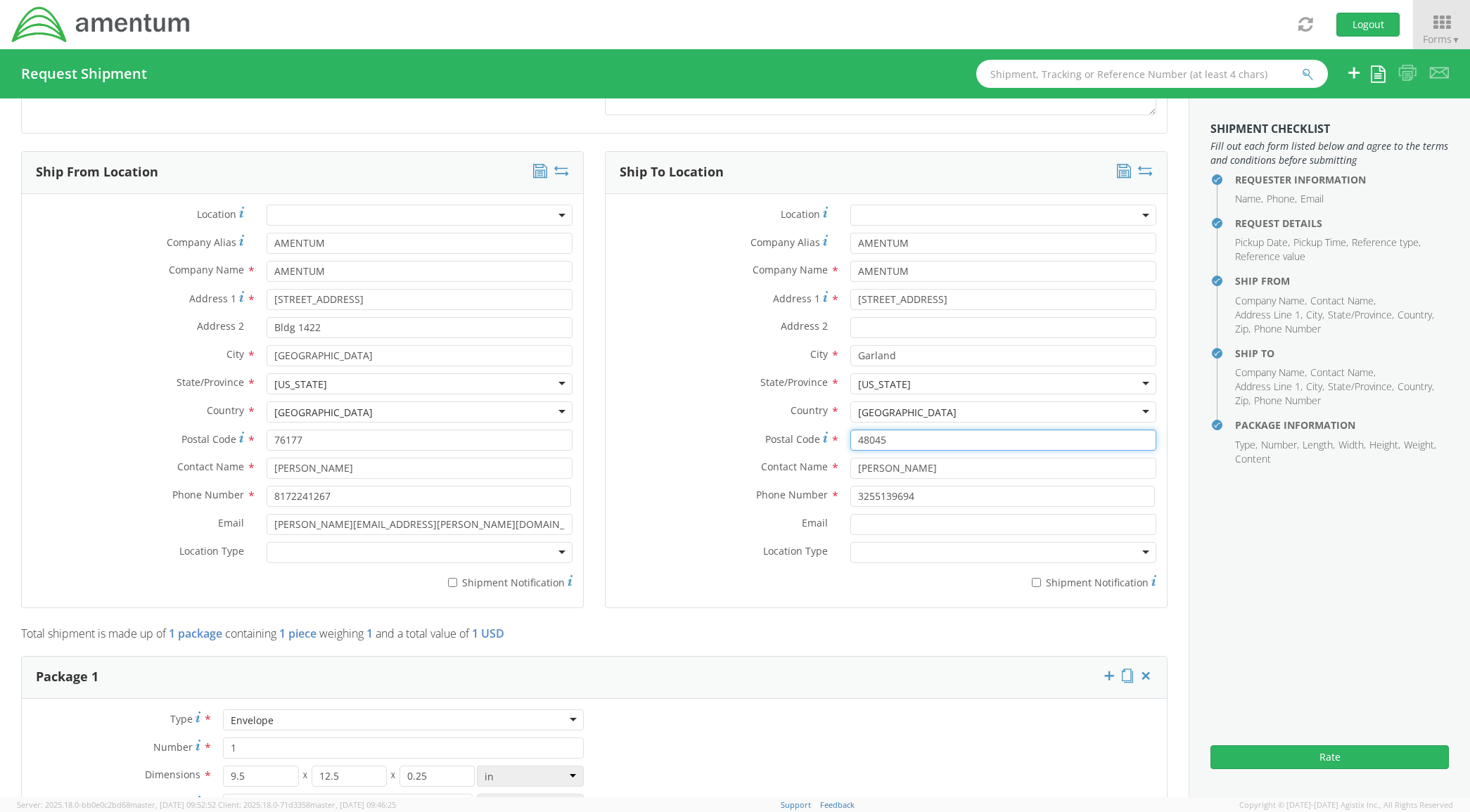
drag, startPoint x: 803, startPoint y: 454, endPoint x: 698, endPoint y: 454, distance: 105.0
click at [718, 457] on div "Postal Code * 48045" at bounding box center [886, 444] width 562 height 28
type input "75043"
type input "[PERSON_NAME]"
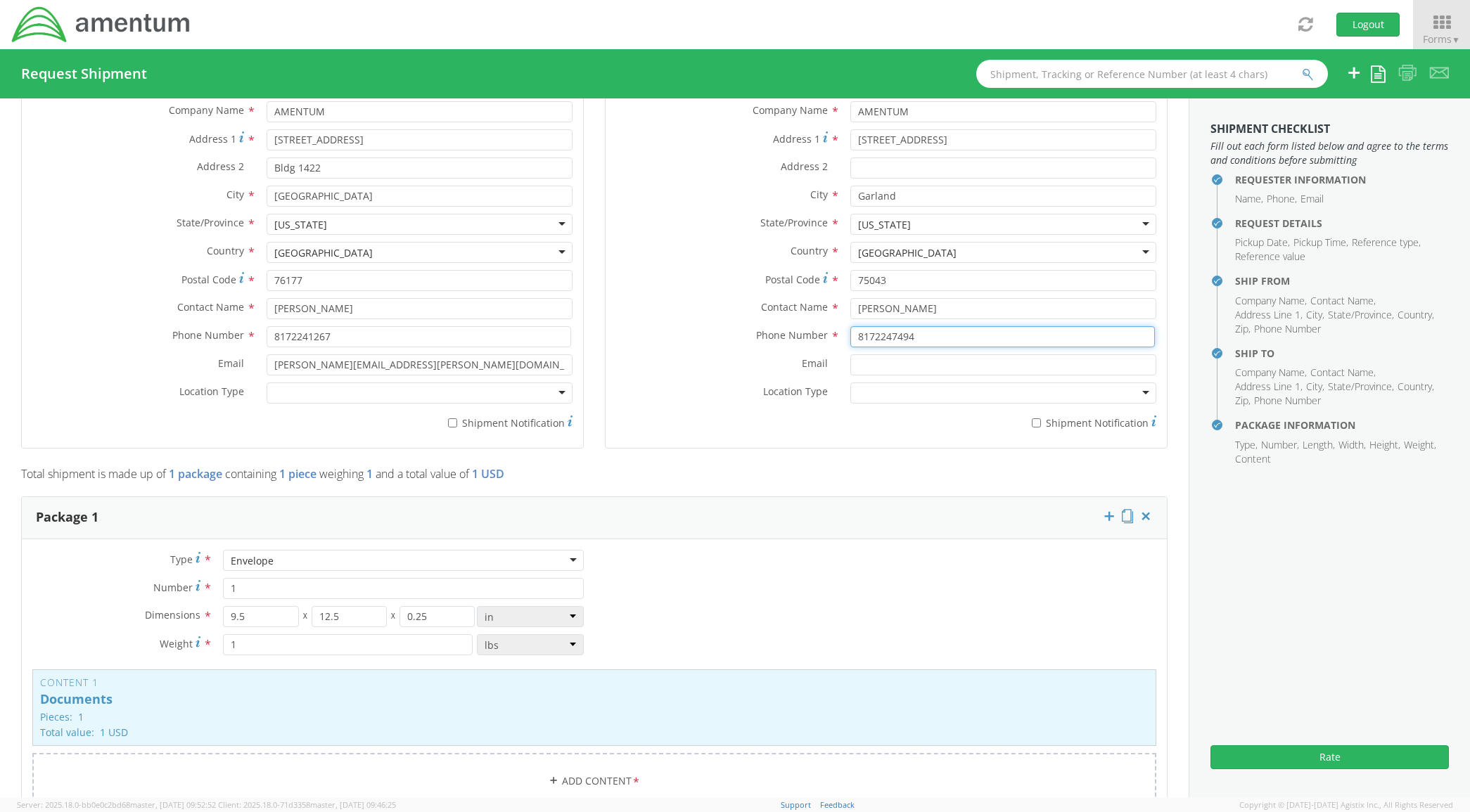
scroll to position [597, 0]
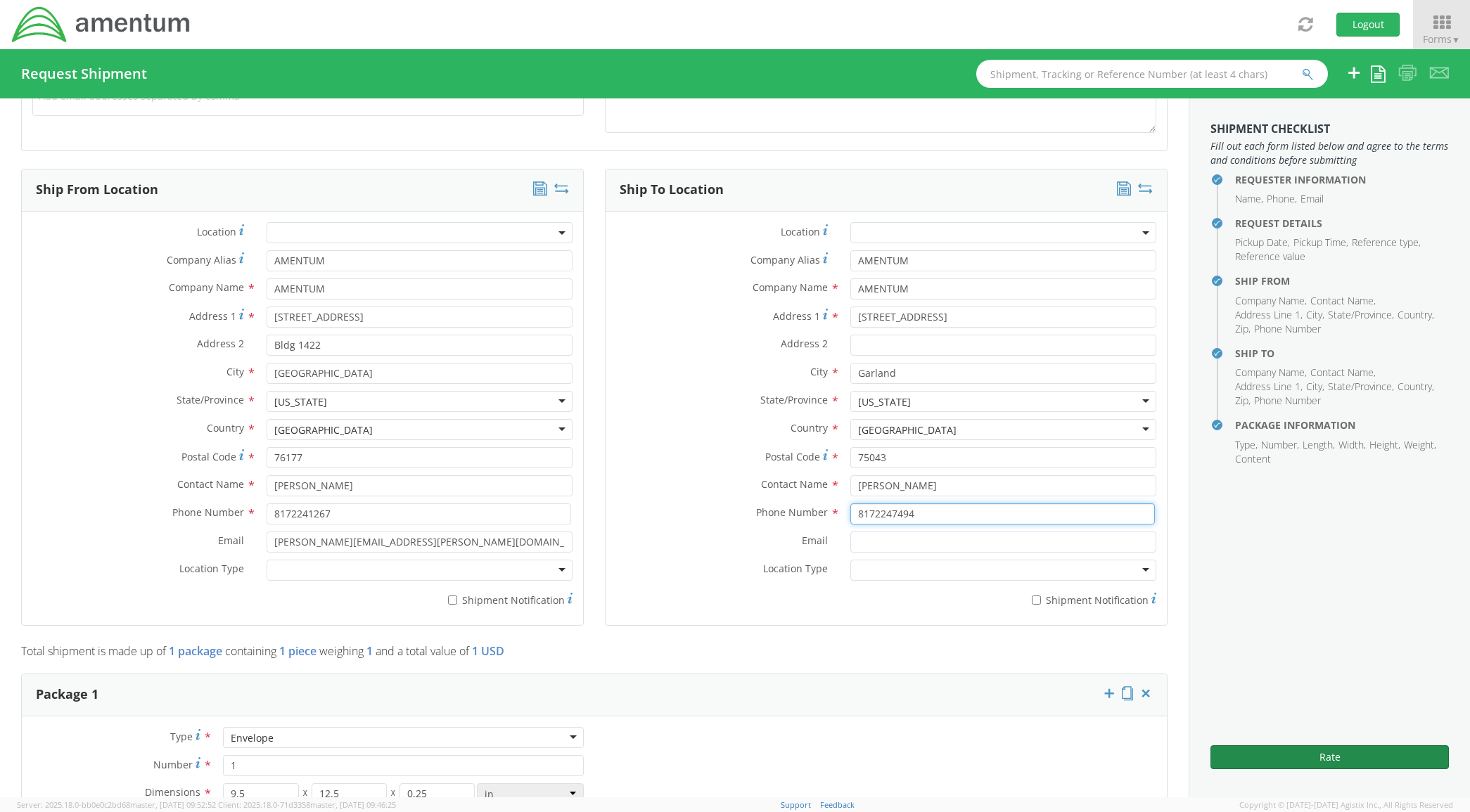
type input "8172247494"
drag, startPoint x: 1295, startPoint y: 752, endPoint x: 72, endPoint y: 369, distance: 1281.6
click at [1295, 751] on button "Rate" at bounding box center [1329, 757] width 238 height 24
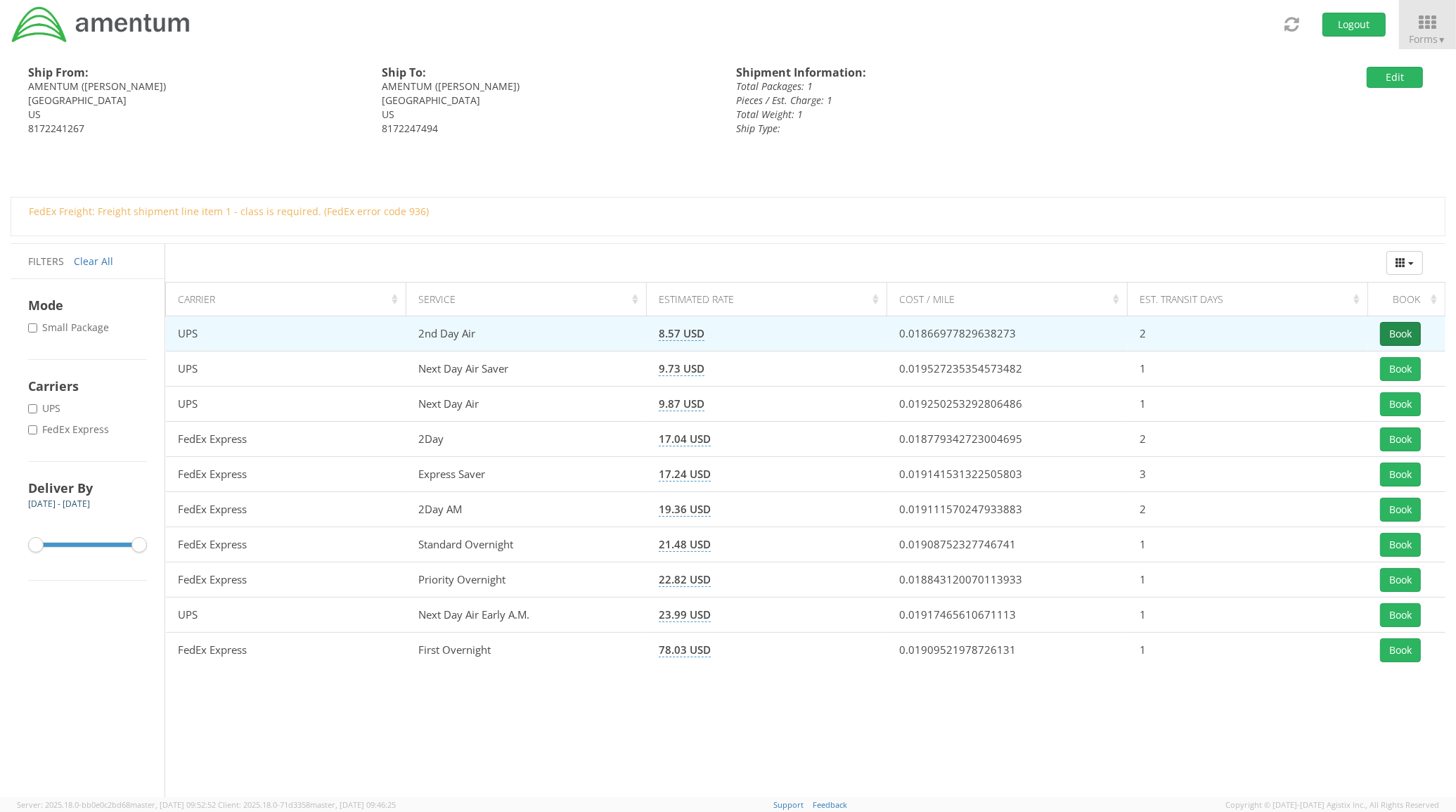
click at [1407, 334] on button "Book" at bounding box center [1401, 334] width 41 height 24
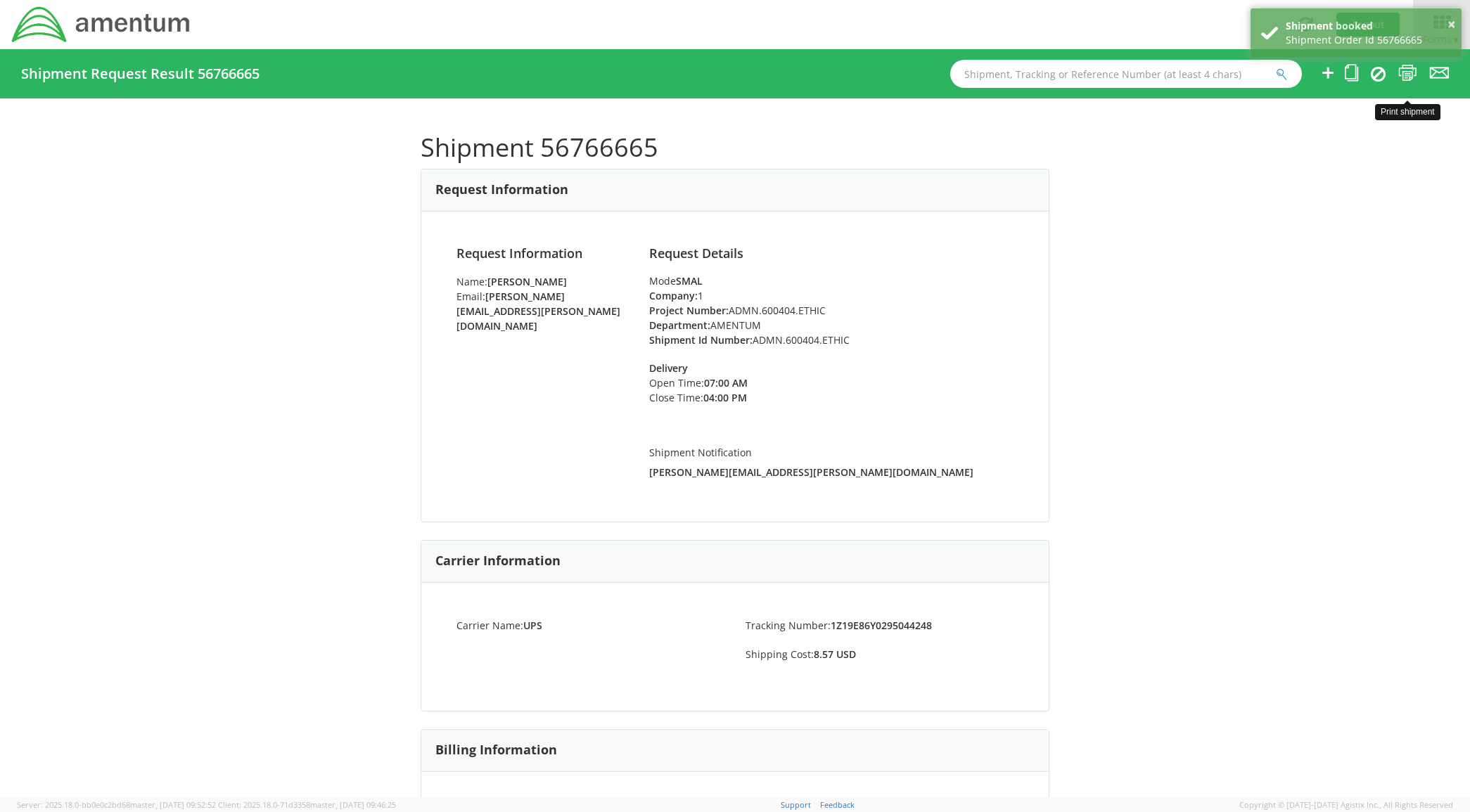
click at [1409, 76] on icon at bounding box center [1408, 72] width 19 height 17
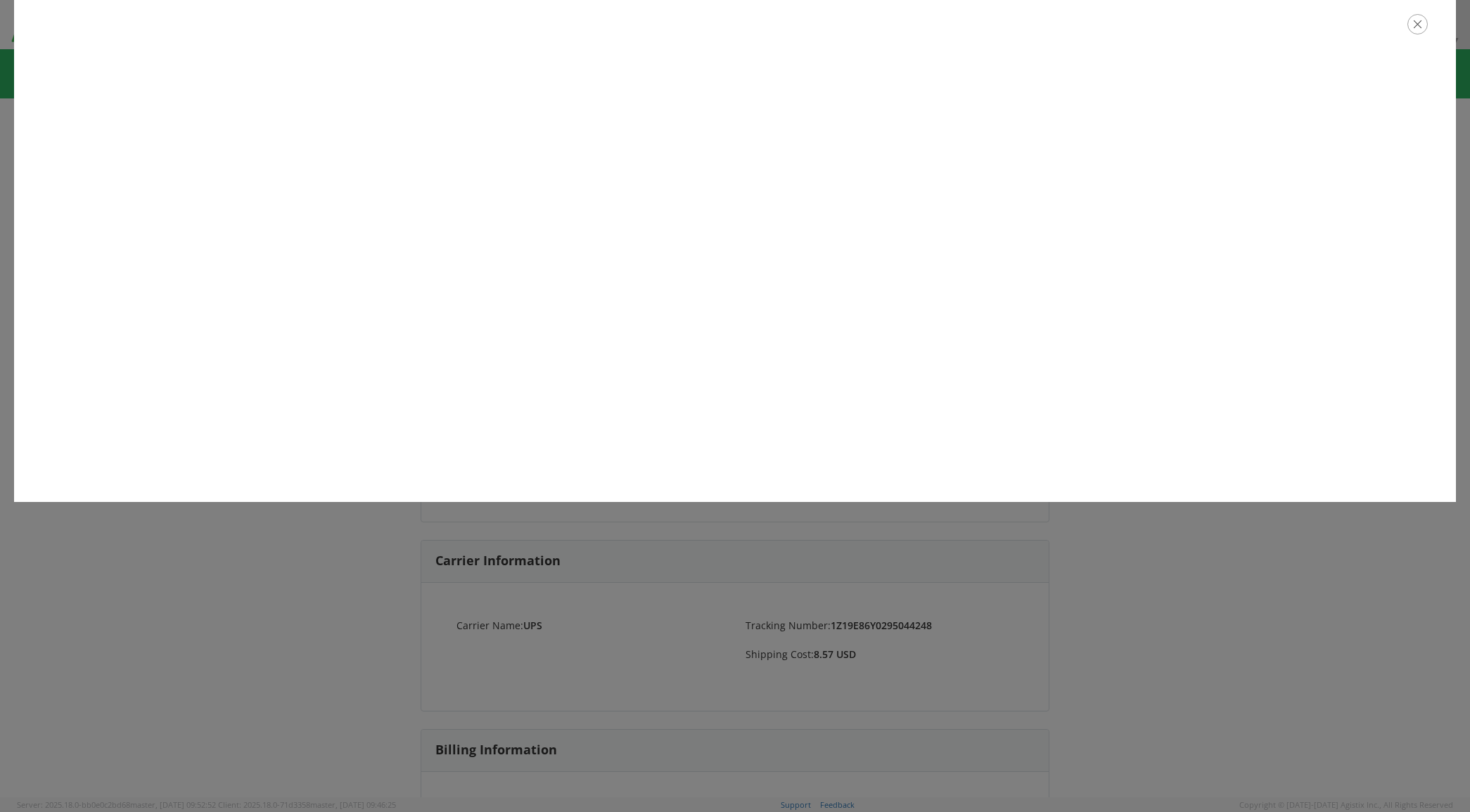
click at [1417, 26] on icon "button" at bounding box center [1418, 24] width 20 height 20
